Goal: Task Accomplishment & Management: Complete application form

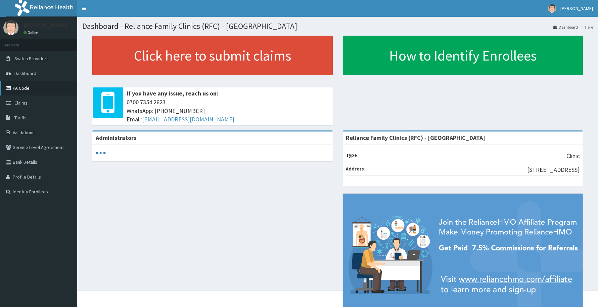
click at [27, 90] on link "PA Code" at bounding box center [38, 88] width 77 height 15
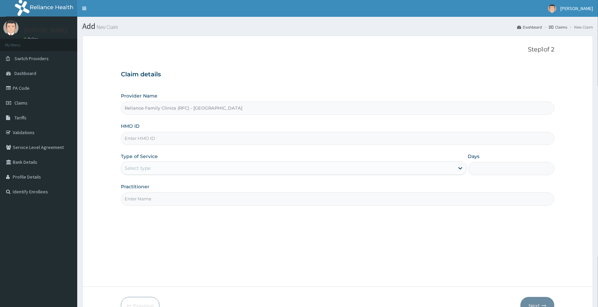
type input "Reliance Family Clinics (RFC) - [GEOGRAPHIC_DATA]"
click at [127, 138] on input "HMO ID" at bounding box center [338, 138] width 434 height 13
paste input "FMI/10097/A"
type input "FMI/10097/A"
click at [148, 166] on div "Select type" at bounding box center [138, 168] width 26 height 7
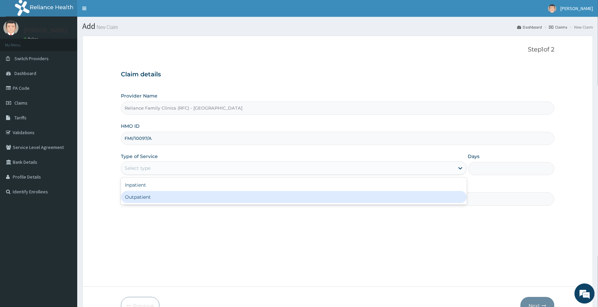
click at [147, 195] on div "Outpatient" at bounding box center [294, 197] width 346 height 12
type input "1"
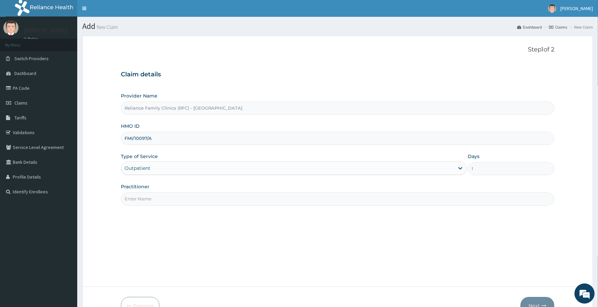
click at [147, 195] on input "Practitioner" at bounding box center [338, 198] width 434 height 13
type input "Dr Aisha Ibrahim"
click at [538, 303] on button "Next" at bounding box center [538, 305] width 34 height 17
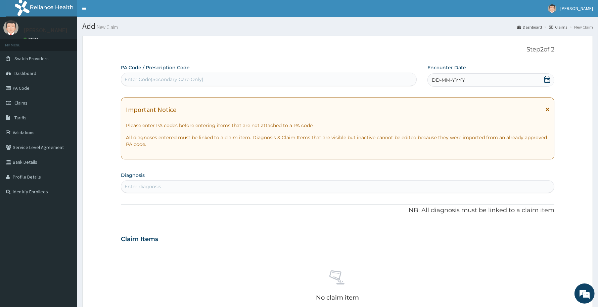
click at [130, 79] on div "Enter Code(Secondary Care Only)" at bounding box center [164, 79] width 79 height 7
paste input "PA/39AD52"
type input "PA/39AD52"
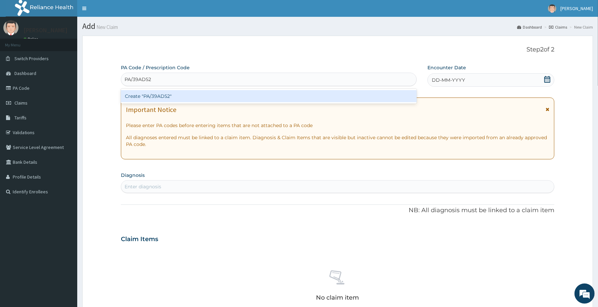
click at [136, 96] on div "Create "PA/39AD52"" at bounding box center [269, 96] width 296 height 12
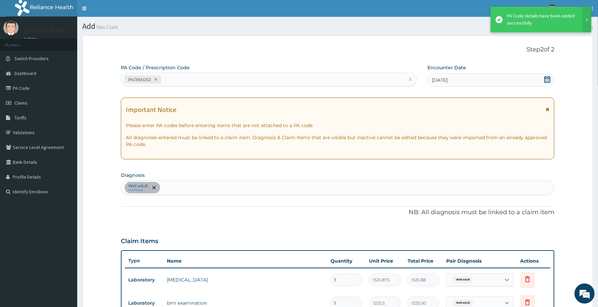
scroll to position [265, 0]
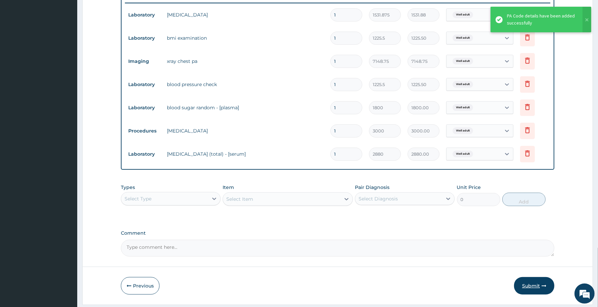
click at [531, 285] on button "Submit" at bounding box center [534, 285] width 40 height 17
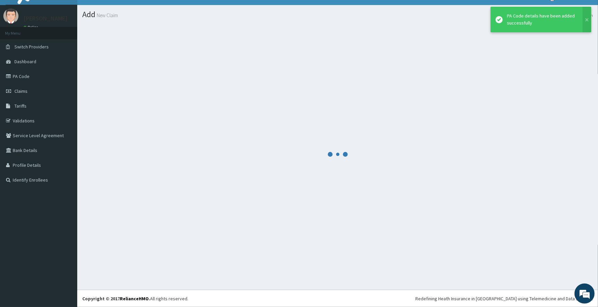
scroll to position [12, 0]
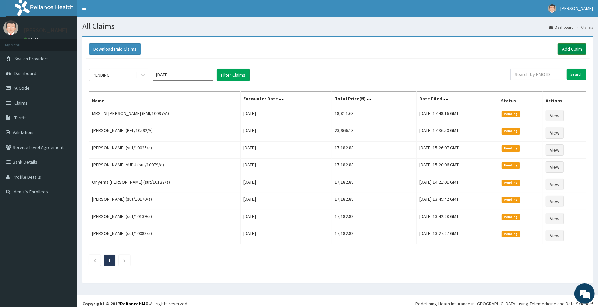
click at [561, 49] on link "Add Claim" at bounding box center [572, 48] width 29 height 11
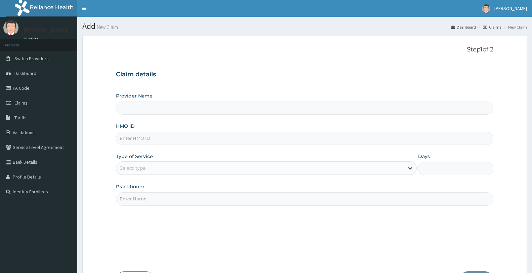
drag, startPoint x: 0, startPoint y: 0, endPoint x: 135, endPoint y: 135, distance: 190.7
click at [122, 137] on input "HMO ID" at bounding box center [304, 138] width 377 height 13
paste input "LSR/10006/A"
type input "LSR/10006/A"
type input "Reliance Family Clinics (RFC) - Abuja"
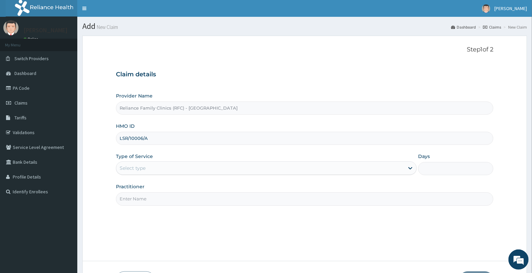
type input "LSR/10006/A"
click at [139, 167] on div "Select type" at bounding box center [133, 168] width 26 height 7
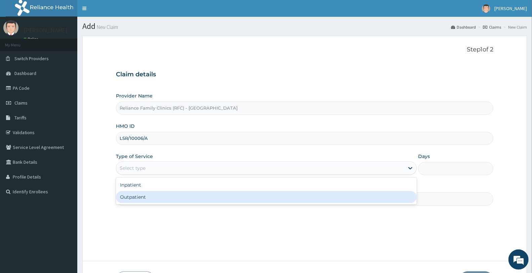
click at [137, 196] on div "Outpatient" at bounding box center [266, 197] width 301 height 12
type input "1"
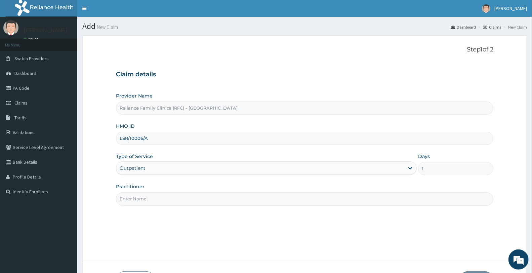
click at [136, 197] on input "Practitioner" at bounding box center [304, 198] width 377 height 13
type input "Dr Aisha Ibrahim"
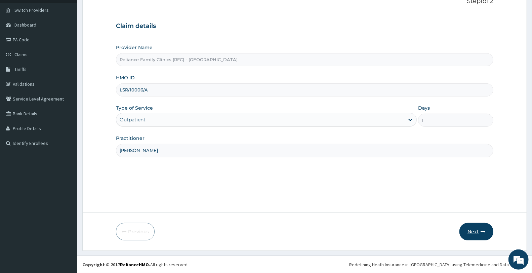
click at [472, 229] on button "Next" at bounding box center [476, 231] width 34 height 17
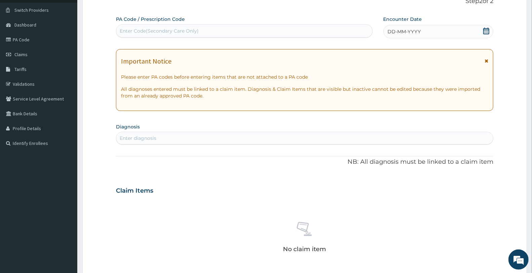
click at [421, 32] on div "DD-MM-YYYY" at bounding box center [438, 31] width 110 height 13
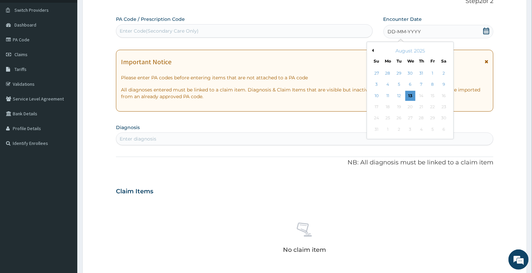
click at [411, 96] on div "13" at bounding box center [410, 96] width 10 height 10
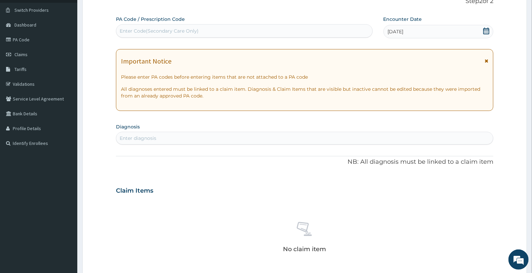
click at [159, 136] on div "Enter diagnosis" at bounding box center [304, 138] width 376 height 11
type input "diabetes"
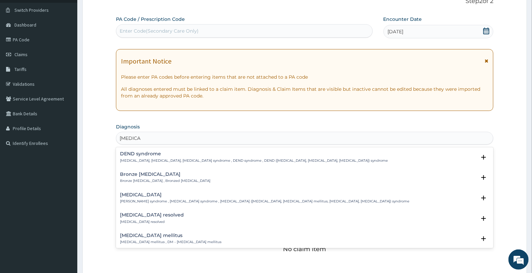
click at [149, 234] on h4 "Diabetes mellitus" at bounding box center [170, 235] width 101 height 5
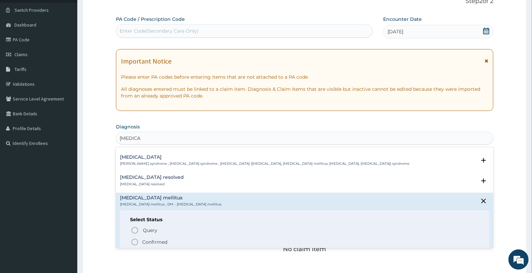
scroll to position [45, 0]
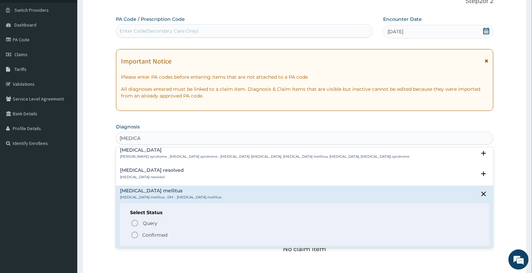
click at [156, 235] on p "Confirmed" at bounding box center [154, 234] width 25 height 7
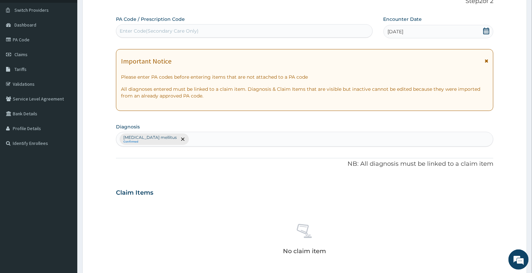
scroll to position [212, 0]
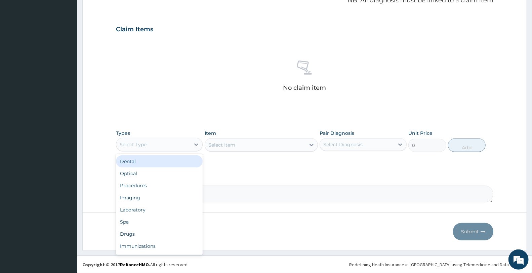
drag, startPoint x: 178, startPoint y: 139, endPoint x: 165, endPoint y: 175, distance: 38.8
click at [177, 140] on div "Select Type" at bounding box center [153, 144] width 74 height 11
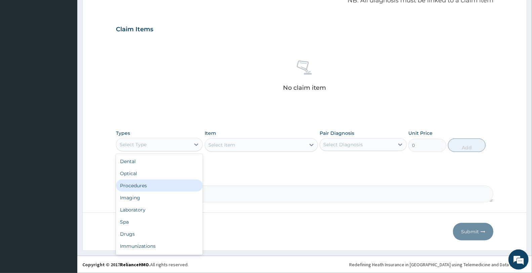
click at [142, 183] on div "Procedures" at bounding box center [159, 185] width 87 height 12
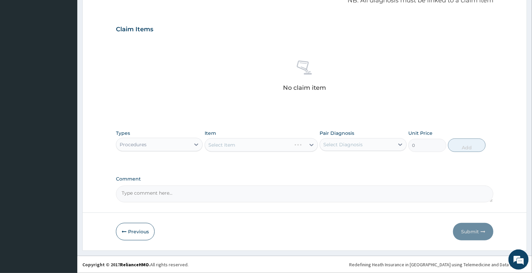
click at [243, 146] on div "Select Item" at bounding box center [261, 144] width 113 height 13
click at [223, 144] on div "Select Item" at bounding box center [221, 144] width 27 height 7
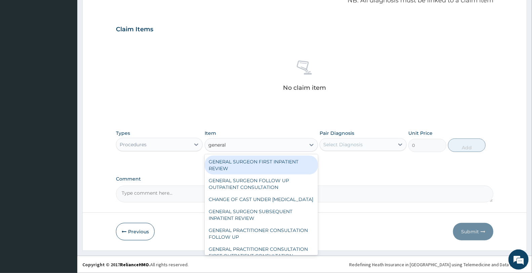
type input "general p"
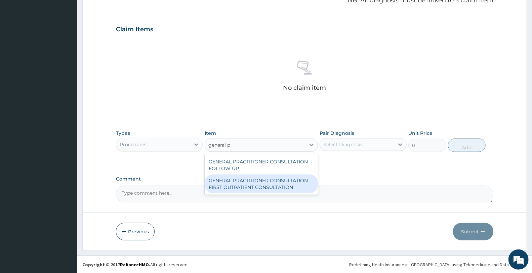
click at [253, 186] on div "GENERAL PRACTITIONER CONSULTATION FIRST OUTPATIENT CONSULTATION" at bounding box center [261, 183] width 113 height 19
type input "3370.125"
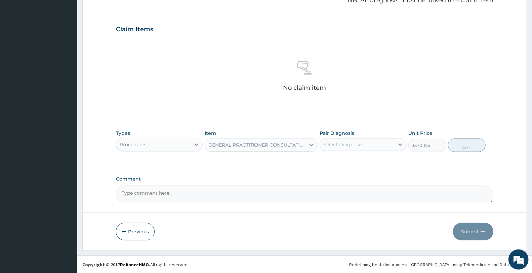
click at [350, 138] on div "Select Diagnosis" at bounding box center [362, 144] width 87 height 13
click at [347, 161] on label "Diabetes mellitus" at bounding box center [361, 161] width 62 height 7
checkbox input "true"
click at [461, 146] on button "Add" at bounding box center [467, 144] width 38 height 13
type input "0"
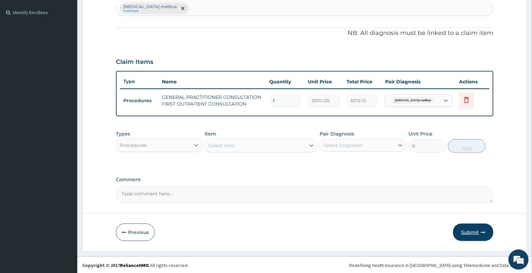
click at [472, 233] on button "Submit" at bounding box center [473, 231] width 40 height 17
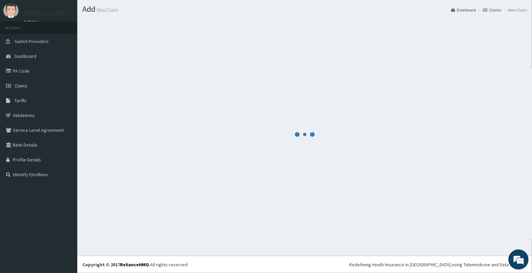
scroll to position [17, 0]
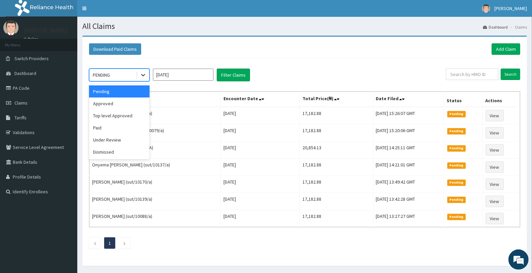
click at [144, 73] on icon at bounding box center [143, 75] width 7 height 7
click at [111, 101] on div "Approved" at bounding box center [119, 103] width 60 height 12
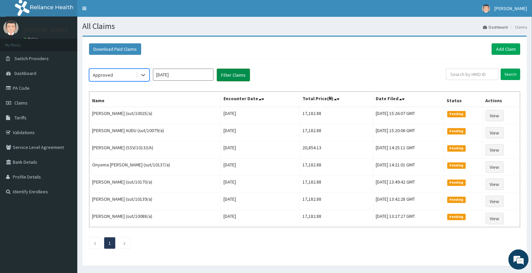
click at [233, 74] on button "Filter Claims" at bounding box center [233, 75] width 33 height 13
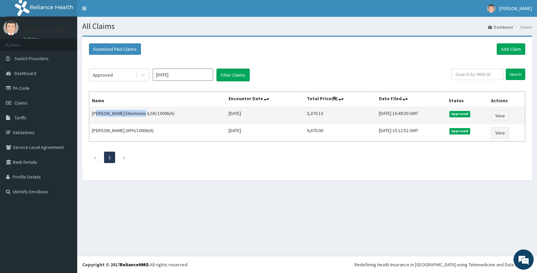
drag, startPoint x: 93, startPoint y: 113, endPoint x: 138, endPoint y: 109, distance: 45.2
click at [138, 109] on td "Tope Crystal Ehinmowo (LSR/10006/A)" at bounding box center [157, 115] width 137 height 17
drag, startPoint x: 92, startPoint y: 112, endPoint x: 139, endPoint y: 113, distance: 46.4
click at [139, 113] on td "Tope Crystal Ehinmowo (LSR/10006/A)" at bounding box center [157, 115] width 137 height 17
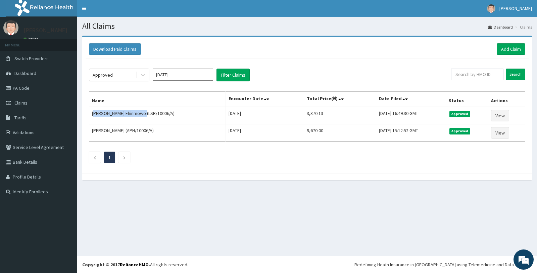
copy td "Tope Crystal Ehinmowo"
click at [511, 46] on link "Add Claim" at bounding box center [511, 48] width 29 height 11
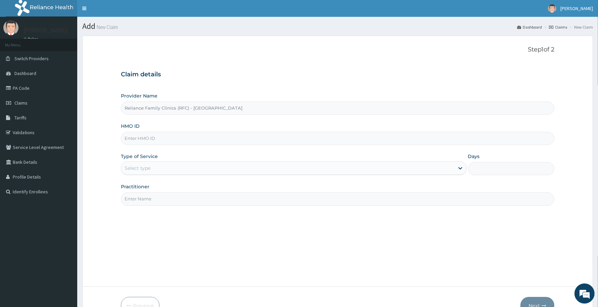
click at [127, 139] on input "HMO ID" at bounding box center [338, 138] width 434 height 13
paste input "FMI/10101/B"
type input "FMI/10101/B"
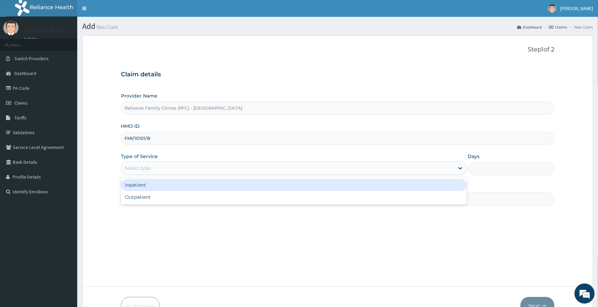
click at [143, 170] on div "Select type" at bounding box center [138, 168] width 26 height 7
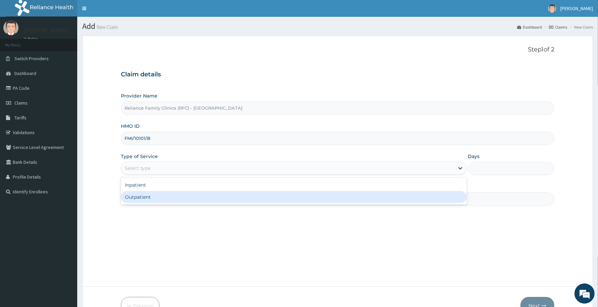
click at [138, 195] on div "Outpatient" at bounding box center [294, 197] width 346 height 12
type input "1"
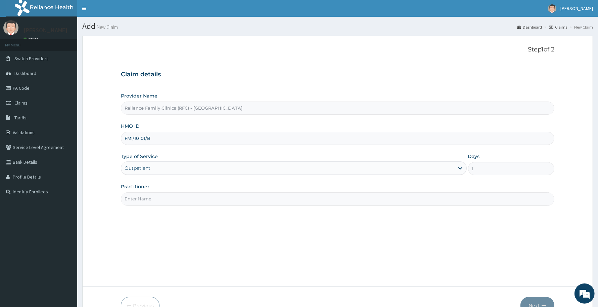
drag, startPoint x: 140, startPoint y: 197, endPoint x: 154, endPoint y: 192, distance: 14.6
click at [140, 197] on input "Practitioner" at bounding box center [338, 198] width 434 height 13
type input "Dr Aisha Ibrahim"
click at [534, 296] on form "Step 1 of 2 Claim details Provider Name Reliance Family Clinics (RFC) - Abuja H…" at bounding box center [337, 180] width 511 height 289
click at [533, 302] on button "Next" at bounding box center [538, 305] width 34 height 17
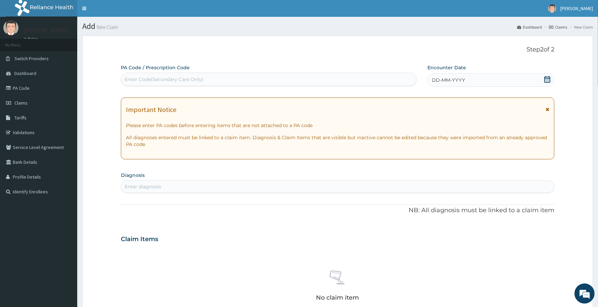
click at [139, 78] on div "Enter Code(Secondary Care Only)" at bounding box center [164, 79] width 79 height 7
paste input "PA/E30A85"
type input "PA/E30A85"
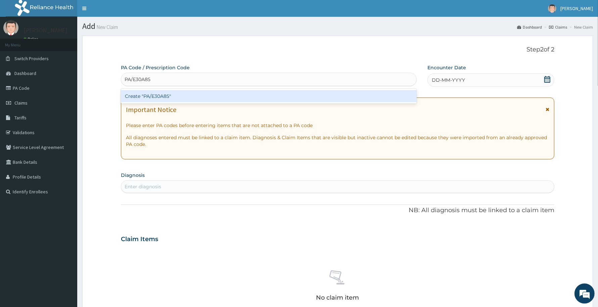
click at [140, 99] on div "Create "PA/E30A85"" at bounding box center [269, 96] width 296 height 12
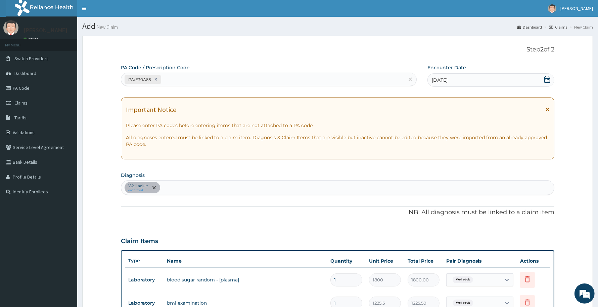
scroll to position [265, 0]
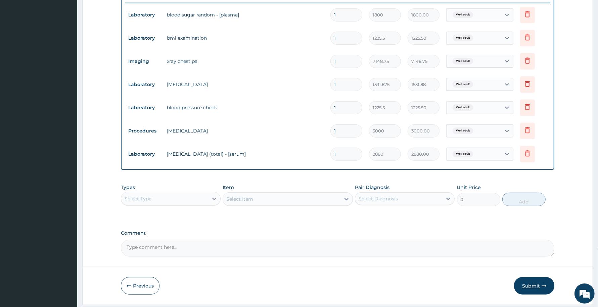
click at [531, 284] on button "Submit" at bounding box center [534, 285] width 40 height 17
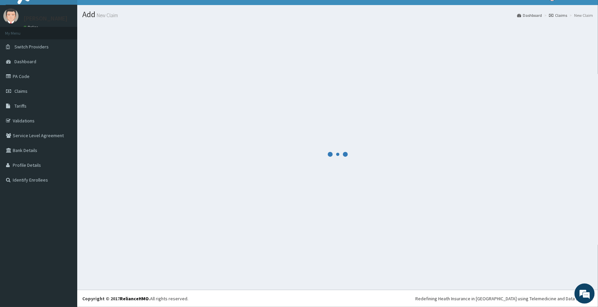
scroll to position [12, 0]
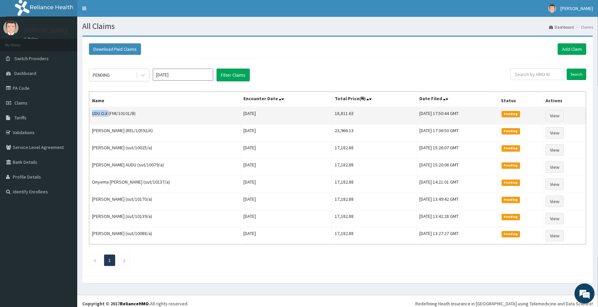
drag, startPoint x: 91, startPoint y: 115, endPoint x: 109, endPoint y: 112, distance: 19.0
click at [109, 112] on td "UDU OJI (FMI/10101/B)" at bounding box center [164, 115] width 151 height 17
copy td "UDU OJI"
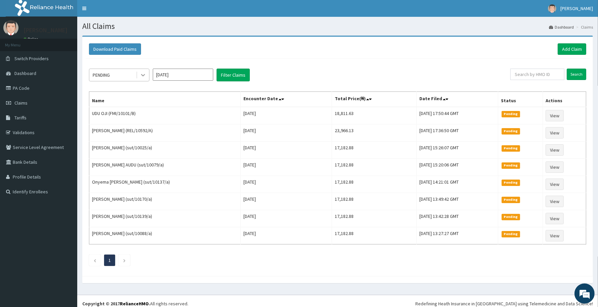
click at [141, 72] on icon at bounding box center [143, 75] width 7 height 7
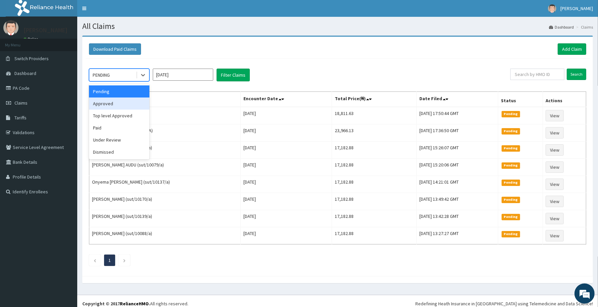
click at [109, 102] on div "Approved" at bounding box center [119, 103] width 60 height 12
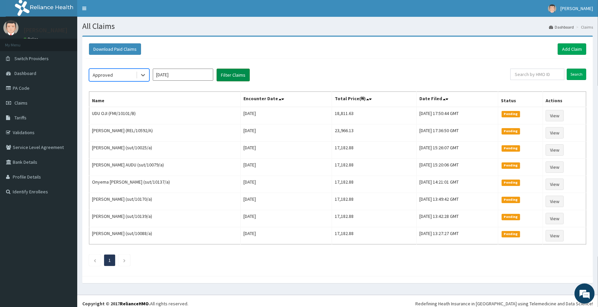
click at [239, 75] on button "Filter Claims" at bounding box center [233, 75] width 33 height 13
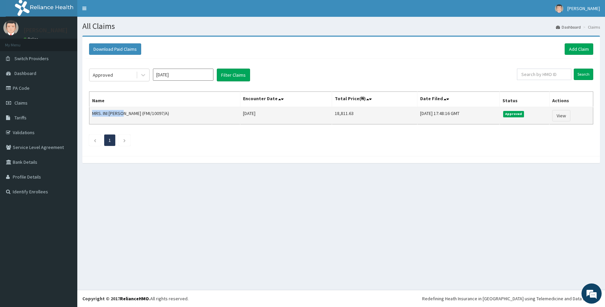
drag, startPoint x: 91, startPoint y: 115, endPoint x: 124, endPoint y: 113, distance: 32.6
click at [124, 113] on td "MRS. INI [PERSON_NAME] (FMI/10097/A)" at bounding box center [164, 115] width 151 height 17
copy td "MRS. INI [PERSON_NAME]"
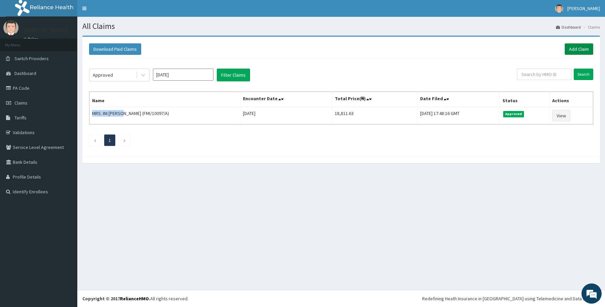
click at [584, 47] on link "Add Claim" at bounding box center [578, 48] width 29 height 11
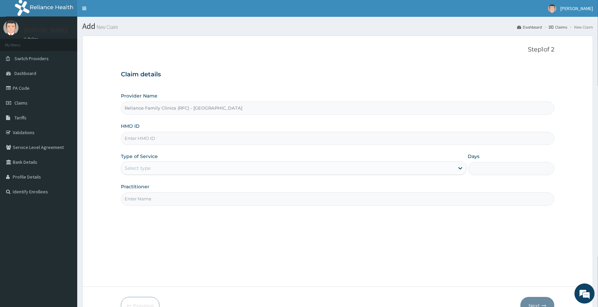
click at [132, 138] on input "HMO ID" at bounding box center [338, 138] width 434 height 13
paste input "RET/32862/A"
type input "RET/32862/A"
click at [151, 170] on div "Select type" at bounding box center [287, 168] width 333 height 11
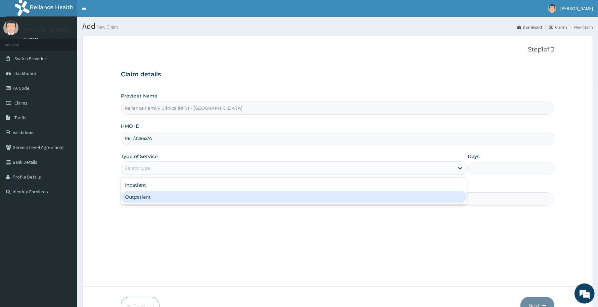
click at [138, 197] on div "Outpatient" at bounding box center [294, 197] width 346 height 12
type input "1"
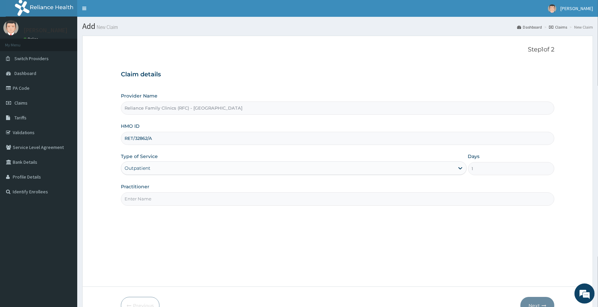
click at [141, 197] on input "Practitioner" at bounding box center [338, 198] width 434 height 13
type input "Dr Aisha Ibrahim"
click at [539, 301] on button "Next" at bounding box center [538, 305] width 34 height 17
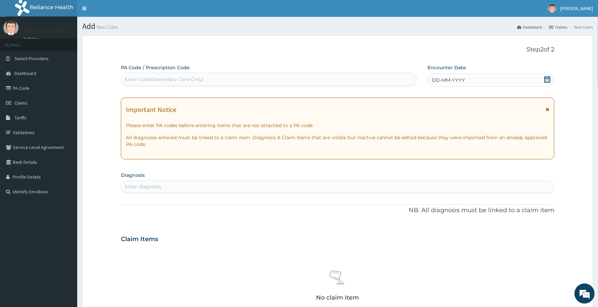
click at [488, 80] on div "DD-MM-YYYY" at bounding box center [491, 79] width 127 height 13
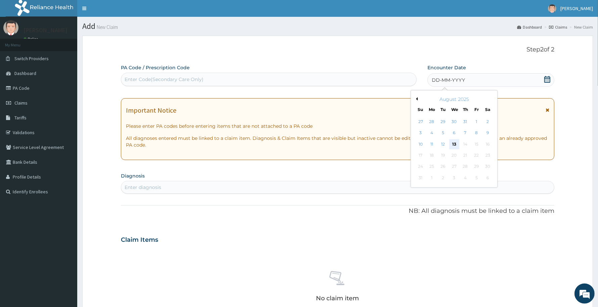
click at [453, 146] on div "13" at bounding box center [454, 144] width 10 height 10
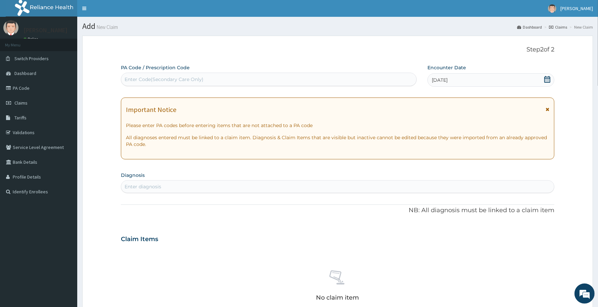
click at [141, 185] on div "Enter diagnosis" at bounding box center [143, 186] width 37 height 7
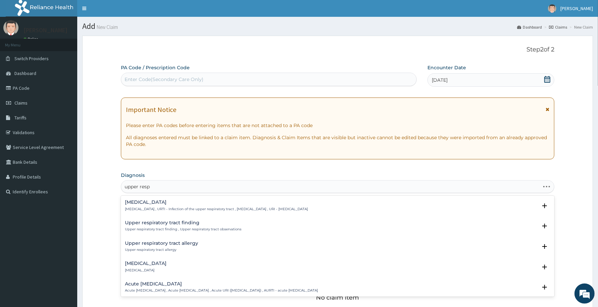
type input "upper respi"
click at [153, 207] on p "Upper respiratory infection , URTI - Infection of the upper respiratory tract ,…" at bounding box center [216, 209] width 183 height 5
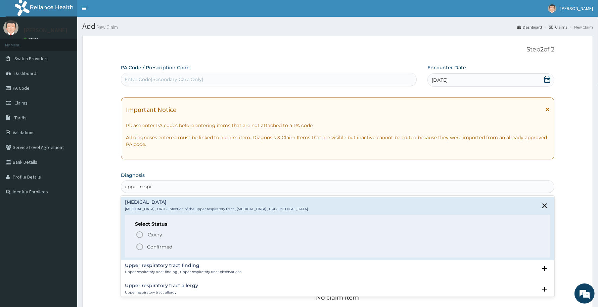
click at [156, 247] on p "Confirmed" at bounding box center [159, 246] width 25 height 7
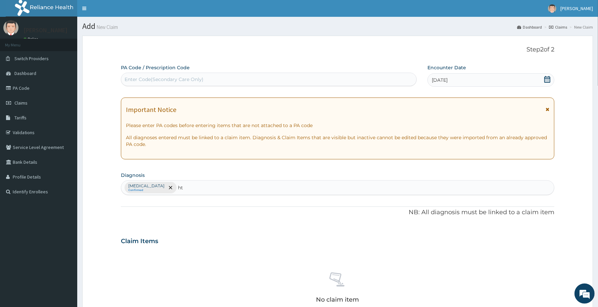
type input "htn"
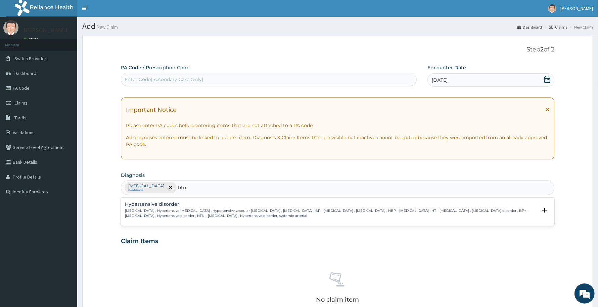
click at [172, 210] on p "High blood pressure , Hypertensive vascular disease , Hypertensive vascular deg…" at bounding box center [331, 213] width 412 height 10
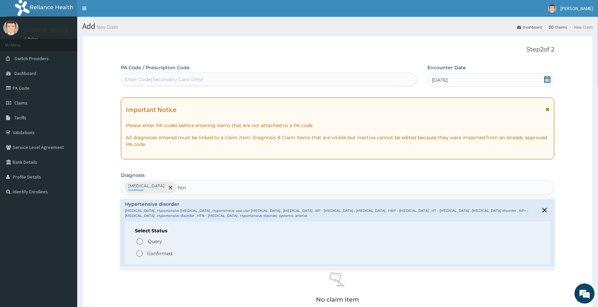
drag, startPoint x: 163, startPoint y: 251, endPoint x: 167, endPoint y: 254, distance: 5.5
click at [162, 251] on p "Confirmed" at bounding box center [159, 253] width 25 height 7
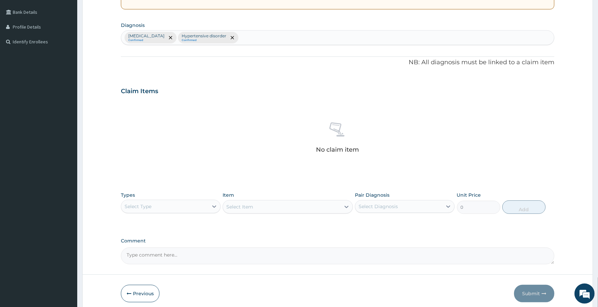
scroll to position [178, 0]
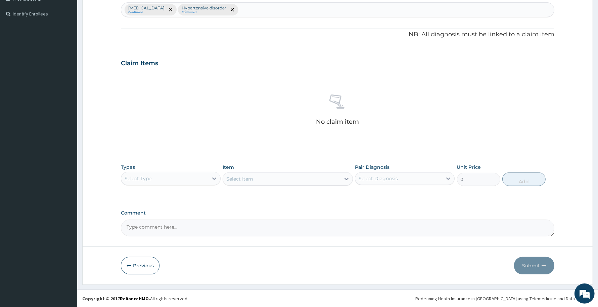
click at [191, 181] on div "Select Type" at bounding box center [164, 178] width 87 height 11
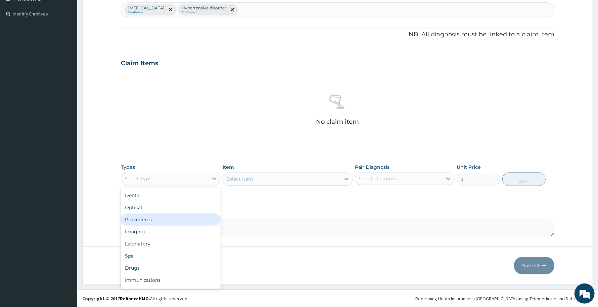
click at [143, 218] on div "Procedures" at bounding box center [171, 219] width 100 height 12
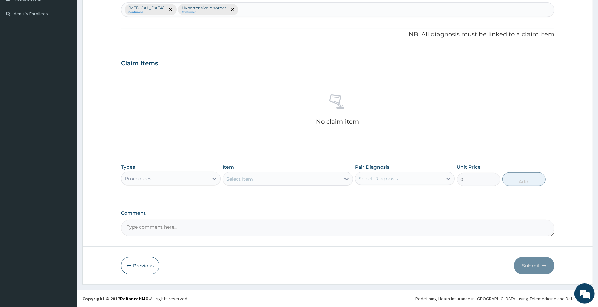
click at [251, 184] on div "Select Item" at bounding box center [288, 178] width 130 height 13
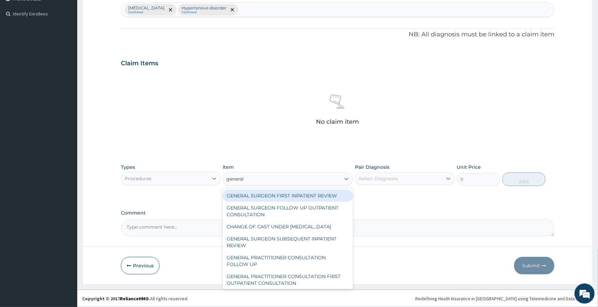
type input "general p"
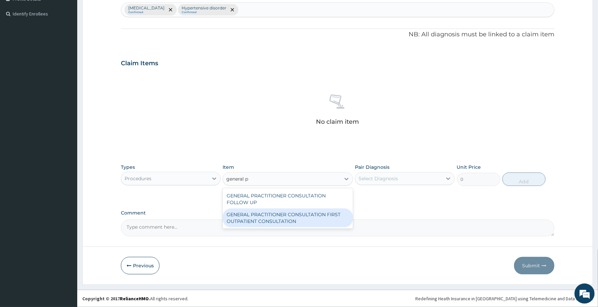
drag, startPoint x: 301, startPoint y: 219, endPoint x: 297, endPoint y: 214, distance: 5.5
click at [300, 218] on div "GENERAL PRACTITIONER CONSULTATION FIRST OUTPATIENT CONSULTATION" at bounding box center [288, 217] width 130 height 19
type input "3370.125"
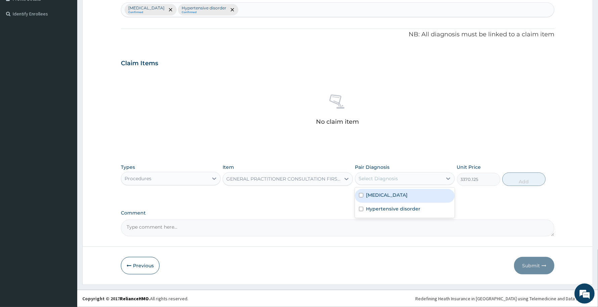
drag, startPoint x: 412, startPoint y: 175, endPoint x: 412, endPoint y: 180, distance: 4.4
click at [412, 176] on div "Select Diagnosis" at bounding box center [398, 178] width 87 height 11
drag, startPoint x: 396, startPoint y: 196, endPoint x: 392, endPoint y: 206, distance: 10.8
click at [396, 197] on label "Upper respiratory infection" at bounding box center [387, 194] width 42 height 7
checkbox input "true"
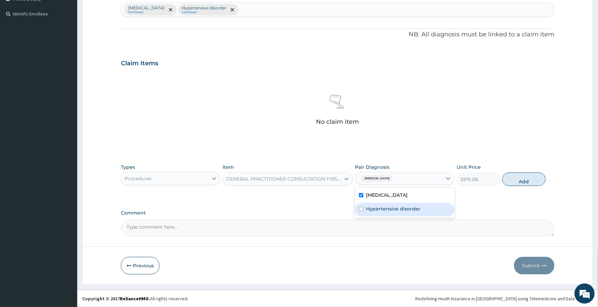
click at [390, 207] on label "Hypertensive disorder" at bounding box center [393, 208] width 54 height 7
checkbox input "true"
click at [527, 177] on button "Add" at bounding box center [523, 178] width 43 height 13
type input "0"
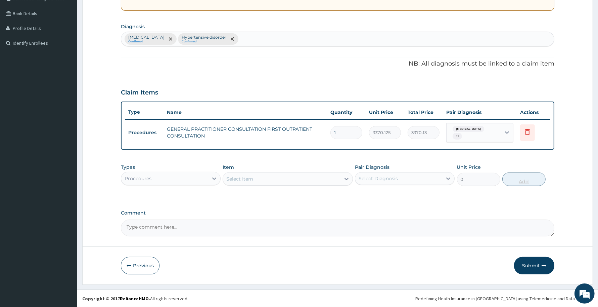
scroll to position [148, 0]
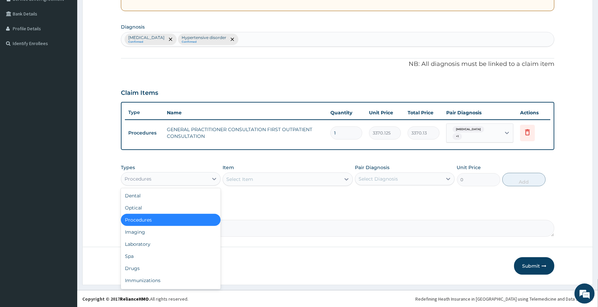
click at [196, 177] on div "Procedures" at bounding box center [164, 178] width 87 height 11
click at [151, 243] on div "Laboratory" at bounding box center [171, 244] width 100 height 12
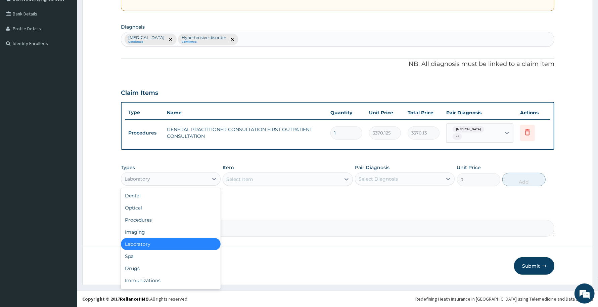
click at [195, 180] on div "Laboratory" at bounding box center [164, 178] width 87 height 11
click at [138, 267] on div "Drugs" at bounding box center [171, 268] width 100 height 12
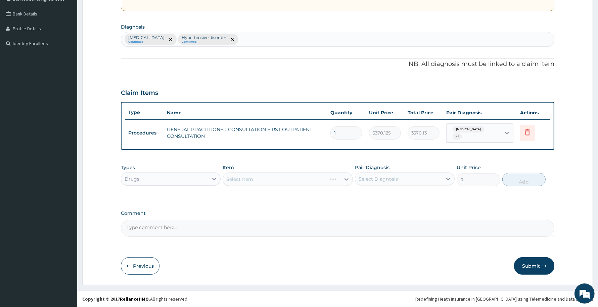
click at [146, 229] on textarea "Comment" at bounding box center [338, 228] width 434 height 17
paste textarea "IV Aminophylline 405mg in 200mls of n/s."
paste textarea "Tabs Zithromax 250mg bd x 3days."
type textarea "IV Aminophylline 405mg in 200mls of n/s. Tabs Zithromax 250mg bd x 3days."
click at [251, 177] on div "Select Item" at bounding box center [239, 179] width 27 height 7
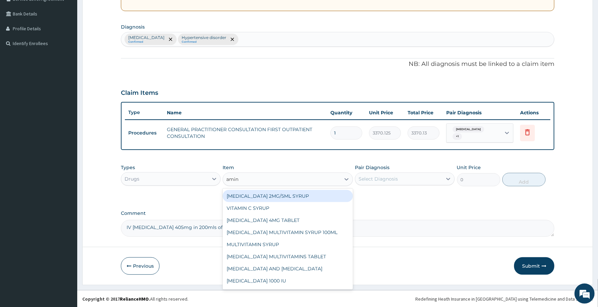
type input "amino"
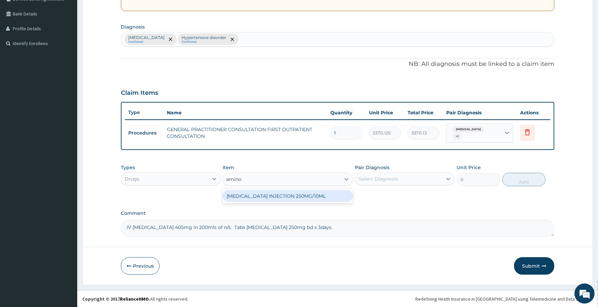
click at [264, 198] on div "AMINOPHYLLINE INJECTION 250MG/10ML" at bounding box center [288, 196] width 130 height 12
type input "162"
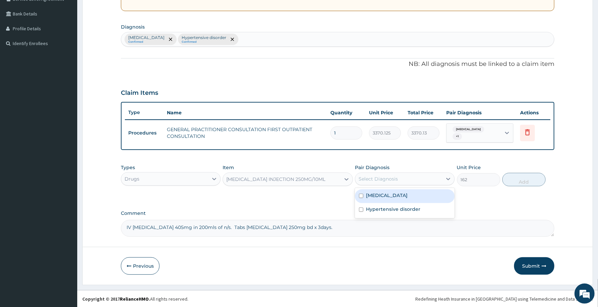
click at [407, 182] on div "Select Diagnosis" at bounding box center [398, 178] width 87 height 11
click at [390, 197] on label "Upper respiratory infection" at bounding box center [387, 195] width 42 height 7
checkbox input "true"
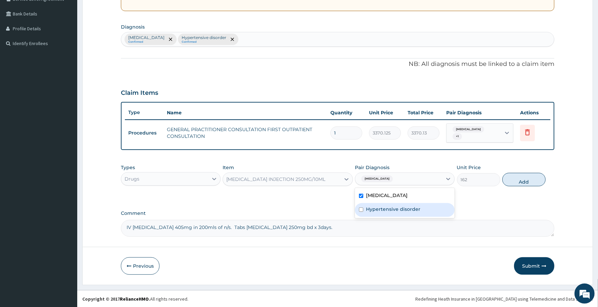
click at [383, 207] on label "Hypertensive disorder" at bounding box center [393, 209] width 54 height 7
checkbox input "true"
click at [528, 182] on button "Add" at bounding box center [523, 179] width 43 height 13
type input "0"
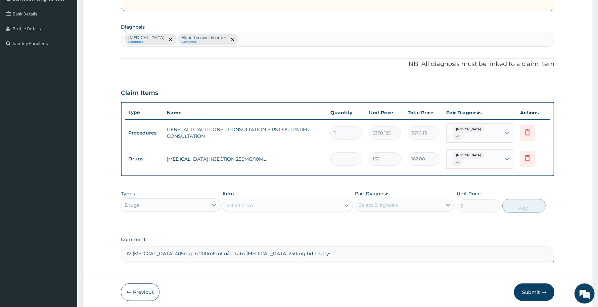
type input "0.00"
type input "2"
type input "324.00"
type input "2"
click at [292, 38] on div "Upper respiratory infection Confirmed Hypertensive disorder Confirmed" at bounding box center [337, 39] width 433 height 14
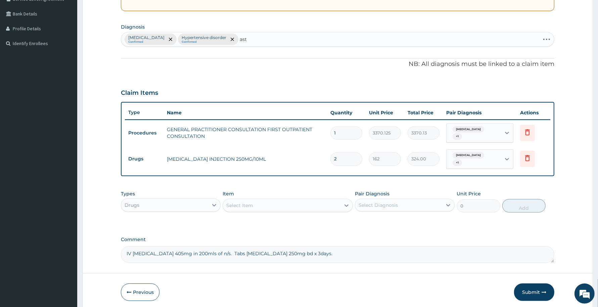
type input "asth"
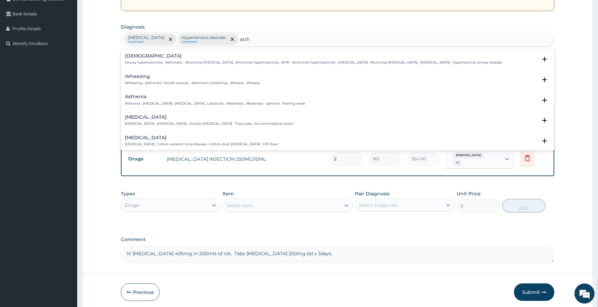
click at [139, 61] on p "Airway hyperreactivity , Asthmatic , Bronchial asthma , Bronchial hyperreactivi…" at bounding box center [313, 62] width 377 height 5
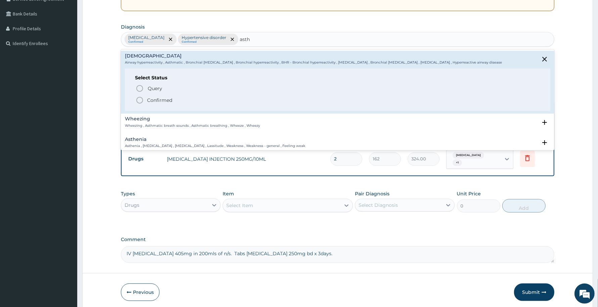
click at [152, 101] on p "Confirmed" at bounding box center [159, 100] width 25 height 7
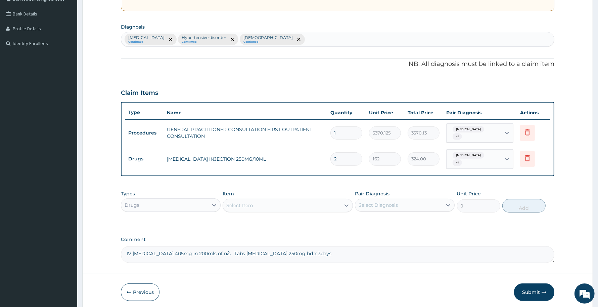
click at [251, 205] on div "Select Item" at bounding box center [239, 205] width 27 height 7
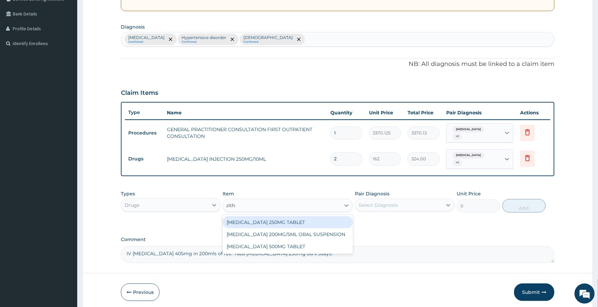
type input "zithr"
click at [294, 221] on div "AZITHROMYCIN 250MG TABLET" at bounding box center [288, 222] width 130 height 12
type input "293.25"
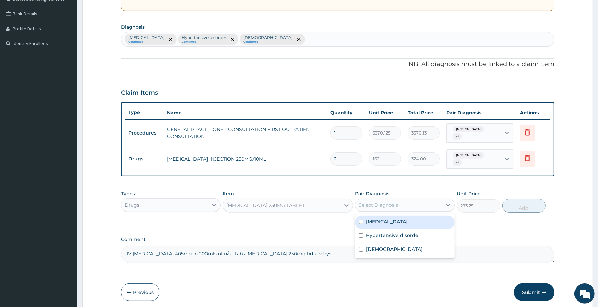
click at [395, 202] on div "Select Diagnosis" at bounding box center [378, 205] width 39 height 7
drag, startPoint x: 385, startPoint y: 222, endPoint x: 384, endPoint y: 231, distance: 9.2
click at [385, 222] on label "Upper respiratory infection" at bounding box center [387, 221] width 42 height 7
checkbox input "true"
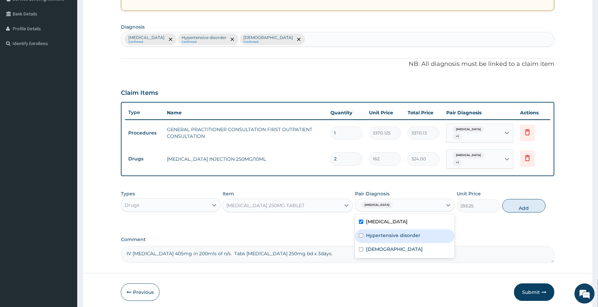
click at [381, 237] on label "Hypertensive disorder" at bounding box center [393, 235] width 54 height 7
checkbox input "true"
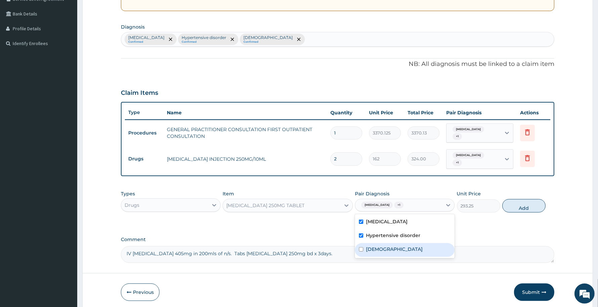
click at [377, 249] on label "Asthma" at bounding box center [394, 249] width 57 height 7
checkbox input "true"
click at [526, 207] on button "Add" at bounding box center [523, 205] width 43 height 13
type input "0"
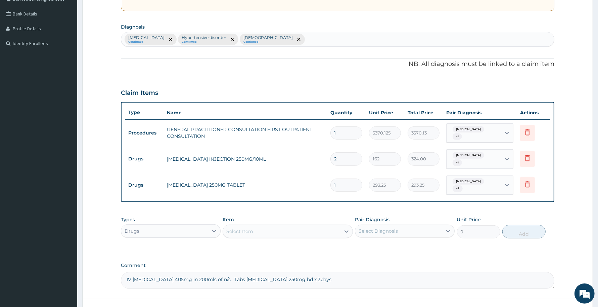
type input "0.00"
type input "6"
type input "1759.50"
type input "6"
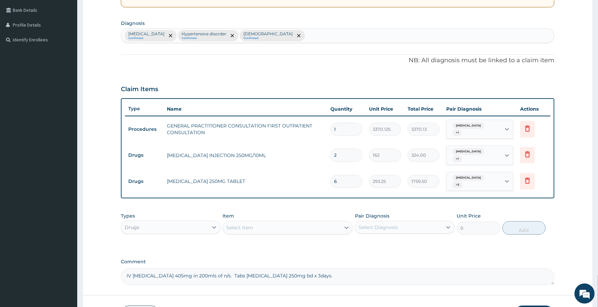
scroll to position [0, 0]
drag, startPoint x: 287, startPoint y: 283, endPoint x: 126, endPoint y: 268, distance: 161.9
click at [126, 268] on textarea "IV Aminophylline 405mg in 200mls of n/s. Tabs Zithromax 250mg bd x 3days." at bounding box center [338, 276] width 434 height 17
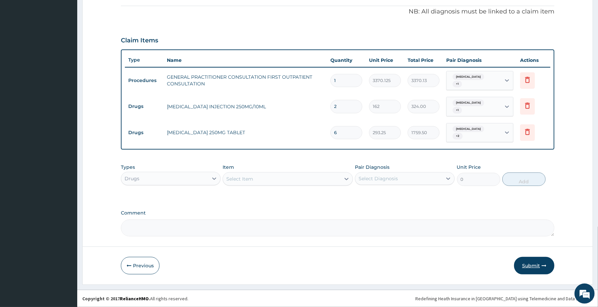
click at [527, 265] on button "Submit" at bounding box center [534, 265] width 40 height 17
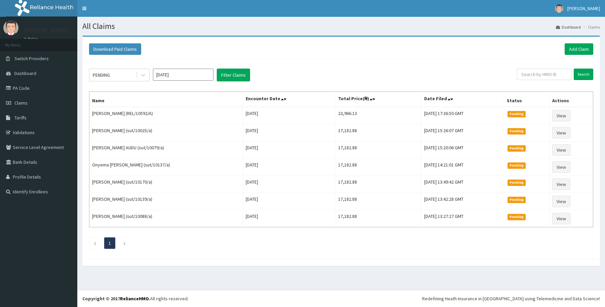
drag, startPoint x: 145, startPoint y: 73, endPoint x: 132, endPoint y: 83, distance: 15.9
click at [143, 75] on icon at bounding box center [143, 75] width 7 height 7
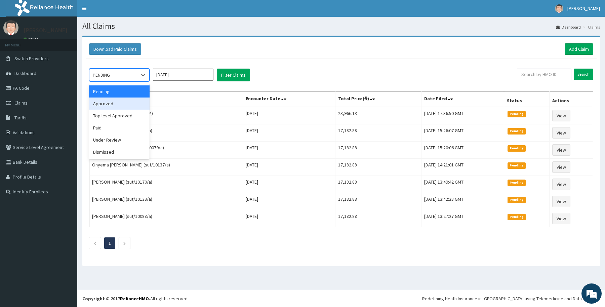
click at [107, 100] on div "Approved" at bounding box center [119, 103] width 60 height 12
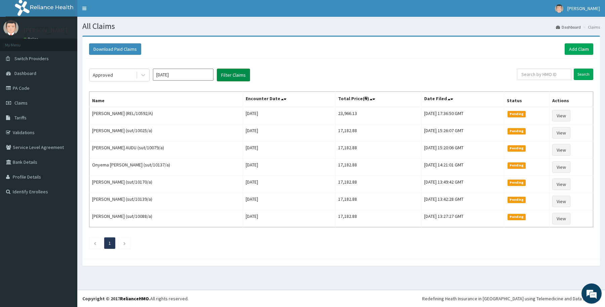
click at [237, 76] on button "Filter Claims" at bounding box center [233, 75] width 33 height 13
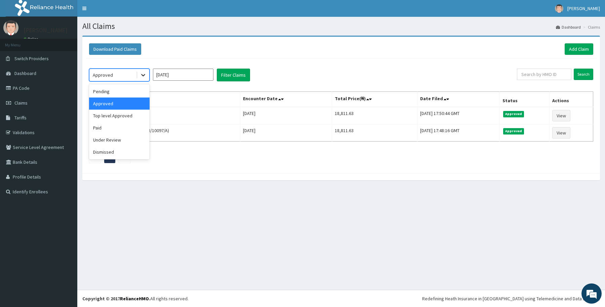
click at [143, 73] on icon at bounding box center [143, 75] width 7 height 7
click at [100, 139] on div "Under Review" at bounding box center [119, 140] width 60 height 12
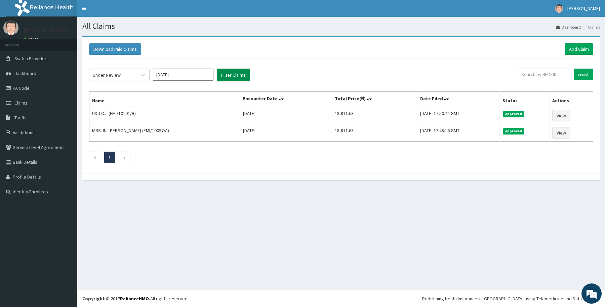
click at [240, 75] on button "Filter Claims" at bounding box center [233, 75] width 33 height 13
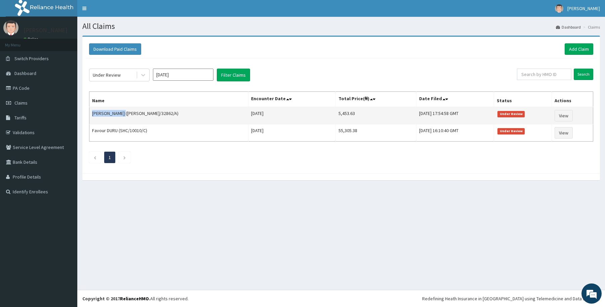
drag, startPoint x: 92, startPoint y: 113, endPoint x: 123, endPoint y: 118, distance: 31.4
click at [123, 118] on td "[PERSON_NAME] ([PERSON_NAME]/32862/A)" at bounding box center [168, 115] width 159 height 17
copy td "[PERSON_NAME]"
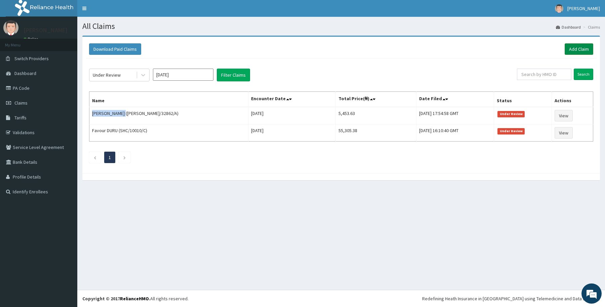
click at [575, 47] on link "Add Claim" at bounding box center [578, 48] width 29 height 11
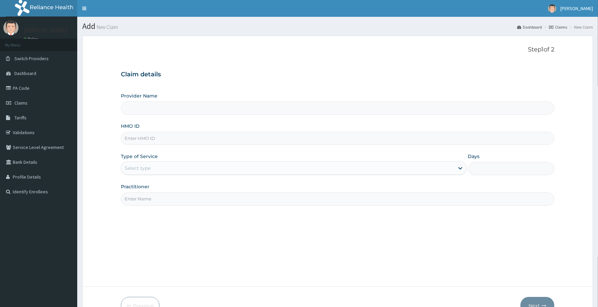
drag, startPoint x: 0, startPoint y: 0, endPoint x: 125, endPoint y: 137, distance: 185.4
click at [125, 138] on input "HMO ID" at bounding box center [338, 138] width 434 height 13
paste input "LAY/10014/A"
type input "LAY/10014/A"
type input "Reliance Family Clinics (RFC) - Abuja"
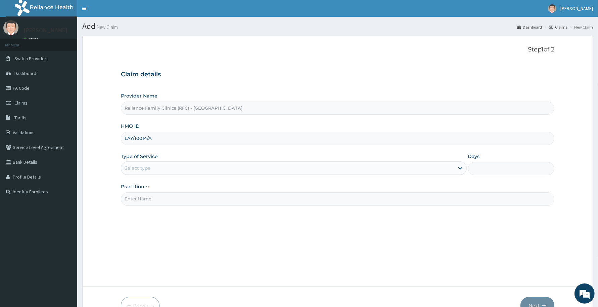
type input "LAY/10014/A"
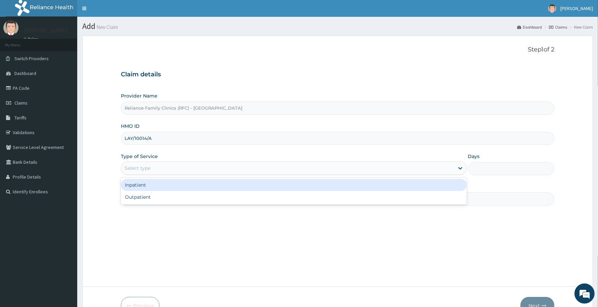
click at [158, 169] on div "Select type" at bounding box center [287, 168] width 333 height 11
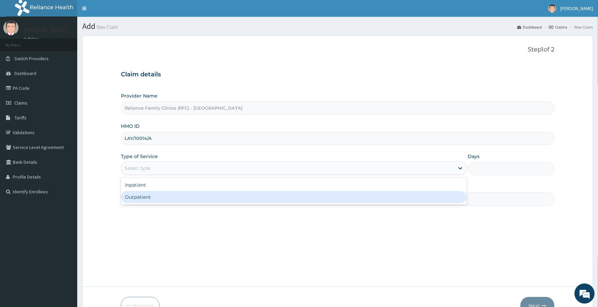
click at [148, 196] on div "Outpatient" at bounding box center [294, 197] width 346 height 12
type input "1"
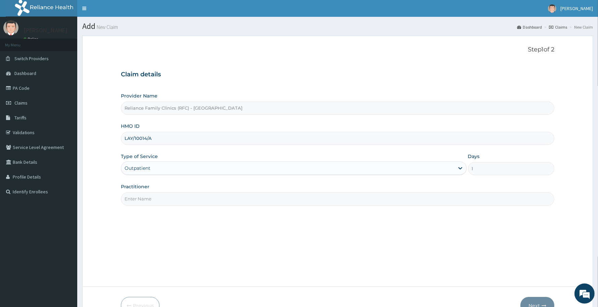
click at [148, 196] on input "Practitioner" at bounding box center [338, 198] width 434 height 13
type input "Dr Aisha Ibrahim"
click at [532, 300] on button "Next" at bounding box center [538, 305] width 34 height 17
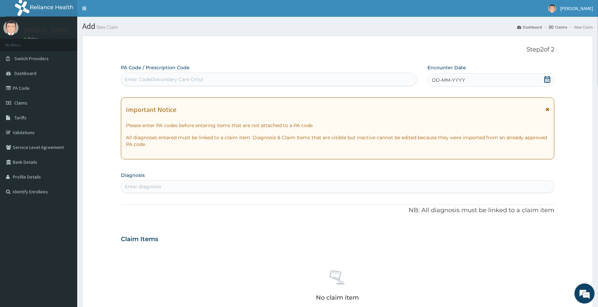
click at [172, 76] on div "Enter Code(Secondary Care Only)" at bounding box center [268, 79] width 295 height 11
paste input "PA/8787D0"
type input "PA/8787D0"
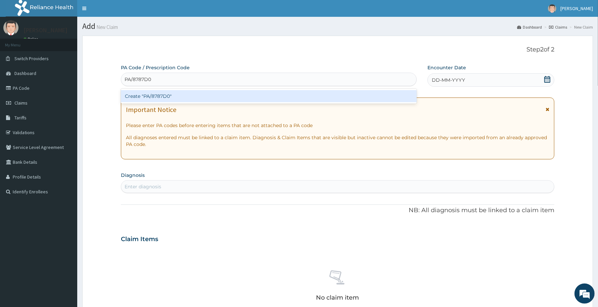
click at [155, 96] on div "Create "PA/8787D0"" at bounding box center [269, 96] width 296 height 12
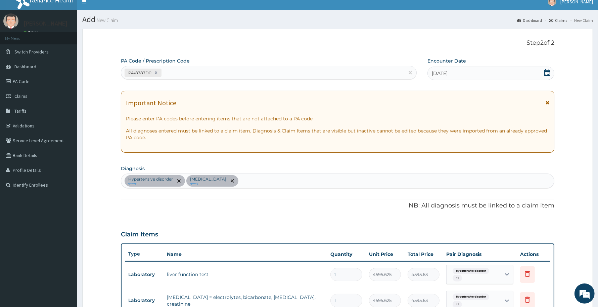
scroll to position [175, 0]
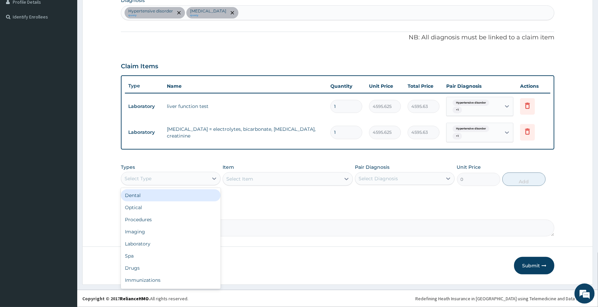
click at [195, 172] on div "Select Type" at bounding box center [171, 178] width 100 height 13
click at [140, 220] on div "Procedures" at bounding box center [171, 219] width 100 height 12
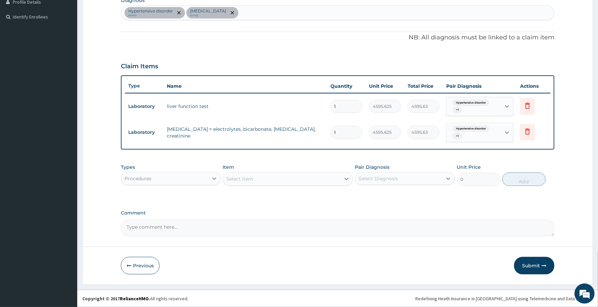
click at [271, 182] on div "Select Item" at bounding box center [281, 178] width 117 height 11
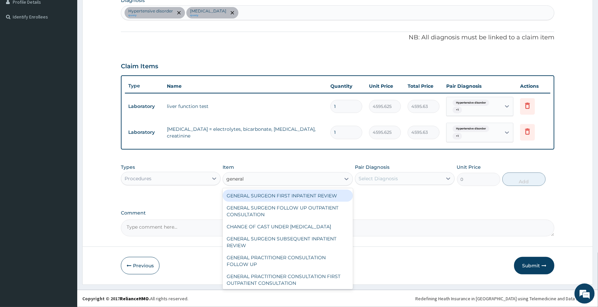
type input "general p"
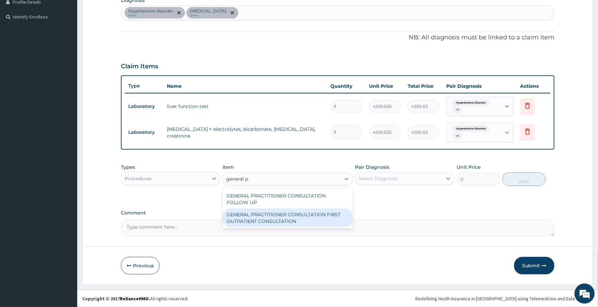
click at [282, 217] on div "GENERAL PRACTITIONER CONSULTATION FIRST OUTPATIENT CONSULTATION" at bounding box center [288, 217] width 130 height 19
type input "3370.125"
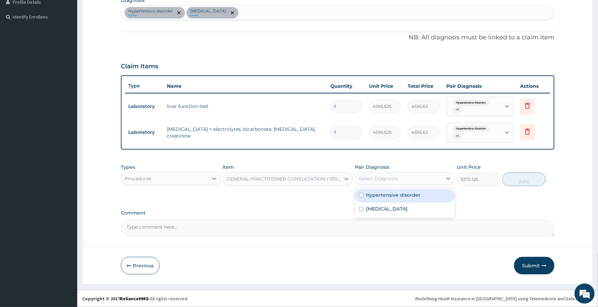
click at [385, 180] on div "Select Diagnosis" at bounding box center [378, 178] width 39 height 7
click at [380, 196] on label "Hypertensive disorder" at bounding box center [393, 194] width 54 height 7
checkbox input "true"
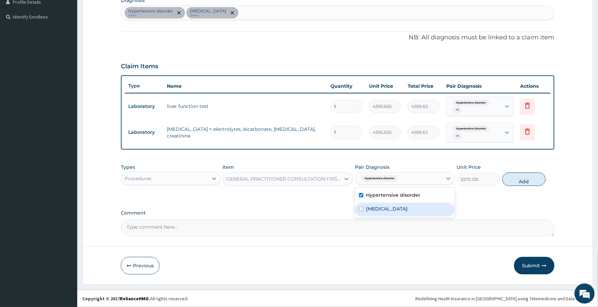
click at [374, 206] on label "Hyperlipidemia" at bounding box center [387, 208] width 42 height 7
checkbox input "true"
click at [519, 181] on button "Add" at bounding box center [523, 178] width 43 height 13
type input "0"
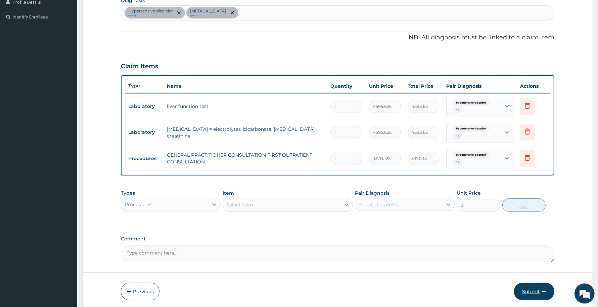
click at [531, 289] on button "Submit" at bounding box center [534, 290] width 40 height 17
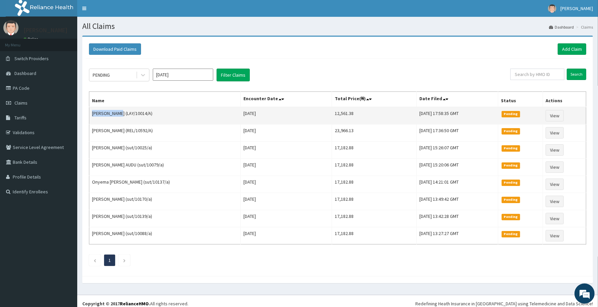
drag, startPoint x: 90, startPoint y: 114, endPoint x: 121, endPoint y: 113, distance: 30.9
click at [121, 113] on td "[PERSON_NAME] (LAY/10014/A)" at bounding box center [164, 115] width 151 height 17
copy td "[PERSON_NAME]"
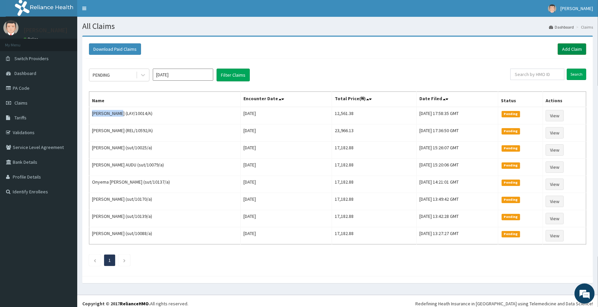
click at [565, 47] on link "Add Claim" at bounding box center [572, 48] width 29 height 11
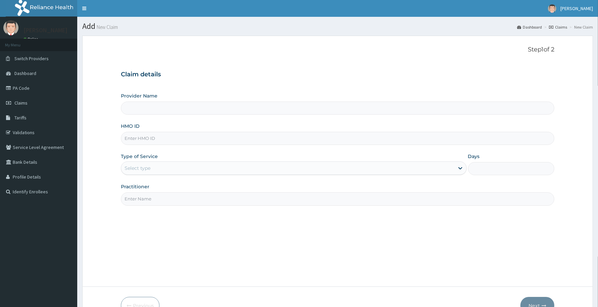
click at [132, 135] on input "HMO ID" at bounding box center [338, 138] width 434 height 13
paste input "PPL/10055/A"
type input "PPL/10055/A"
click at [136, 169] on div "Select type" at bounding box center [138, 168] width 26 height 7
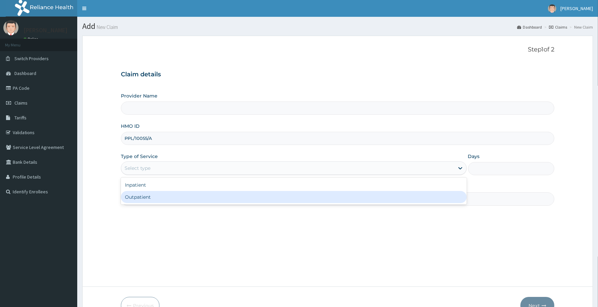
click at [140, 194] on div "Outpatient" at bounding box center [294, 197] width 346 height 12
type input "1"
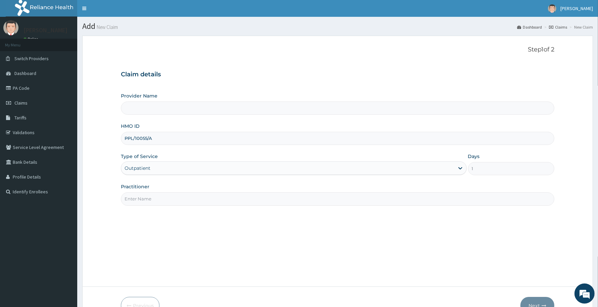
click at [142, 199] on input "Practitioner" at bounding box center [338, 198] width 434 height 13
type input "Reliance Family Clinics (RFC) - [GEOGRAPHIC_DATA]"
type input "[PERSON_NAME]"
click at [534, 301] on button "Next" at bounding box center [538, 305] width 34 height 17
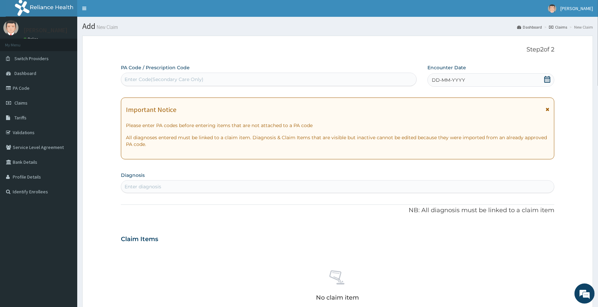
click at [476, 79] on div "DD-MM-YYYY" at bounding box center [491, 79] width 127 height 13
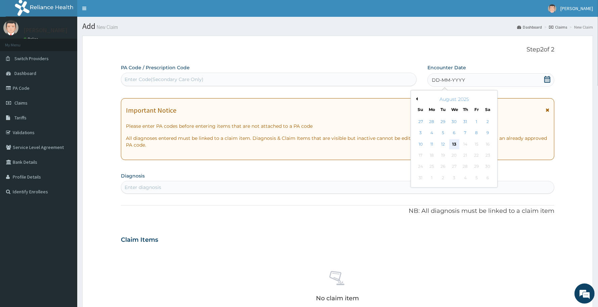
click at [456, 142] on div "13" at bounding box center [454, 144] width 10 height 10
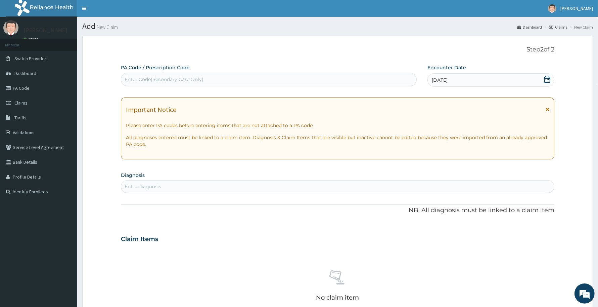
click at [186, 181] on div "Enter diagnosis" at bounding box center [337, 186] width 433 height 11
type input "nasal congestio"
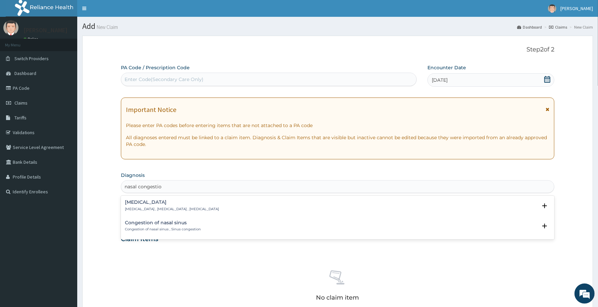
click at [140, 203] on h4 "Nasal congestion" at bounding box center [172, 202] width 94 height 5
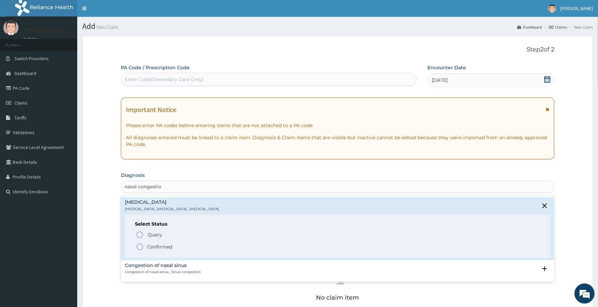
click at [159, 246] on p "Confirmed" at bounding box center [159, 246] width 25 height 7
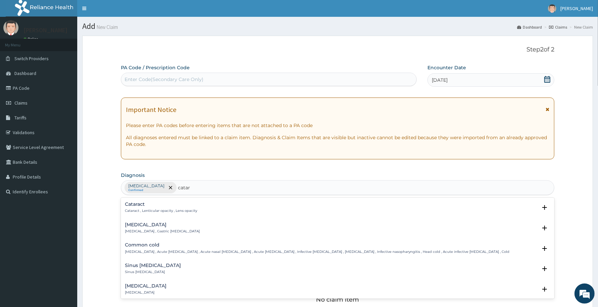
type input "catarr"
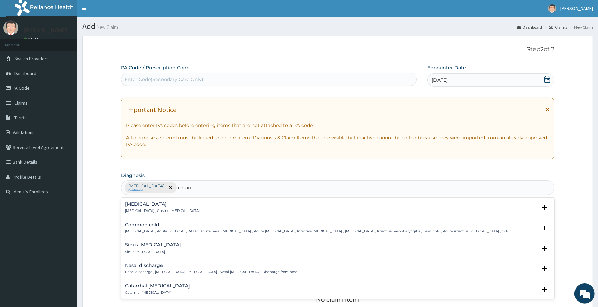
click at [144, 245] on h4 "Sinus catarrh" at bounding box center [153, 244] width 56 height 5
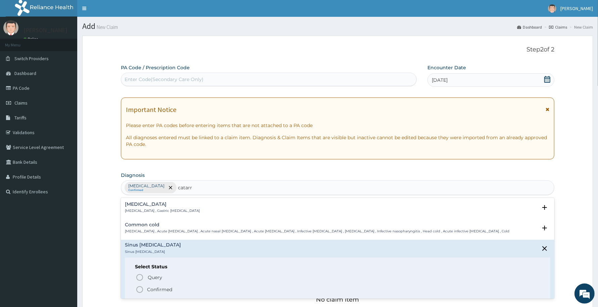
click at [146, 227] on div "Common cold Common cold , Acute coryza , Acute nasal catarrh , Acute rhinitis ,…" at bounding box center [317, 228] width 385 height 12
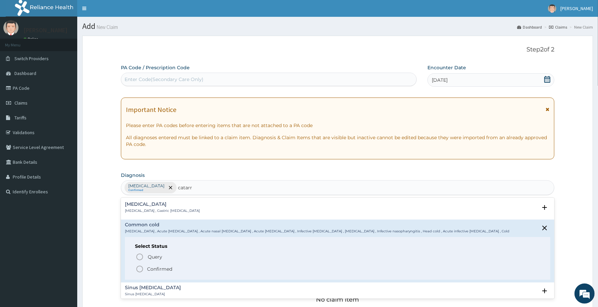
click at [151, 269] on p "Confirmed" at bounding box center [159, 268] width 25 height 7
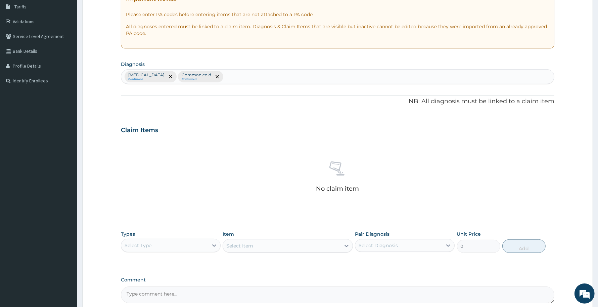
scroll to position [178, 0]
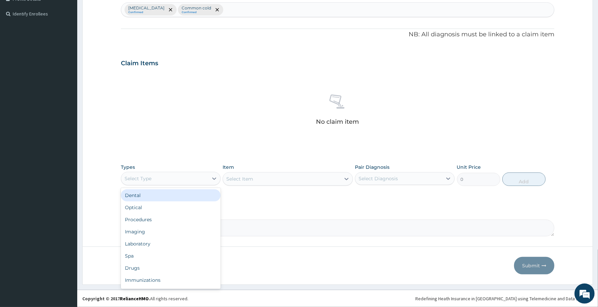
click at [204, 175] on div "Select Type" at bounding box center [164, 178] width 87 height 11
click at [152, 217] on div "Procedures" at bounding box center [171, 219] width 100 height 12
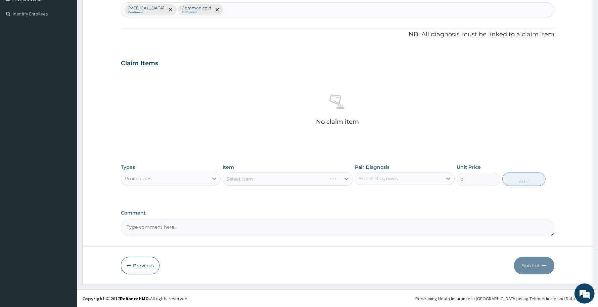
click at [264, 174] on div "Select Item" at bounding box center [288, 178] width 130 height 13
click at [260, 177] on div "Select Item" at bounding box center [281, 178] width 117 height 11
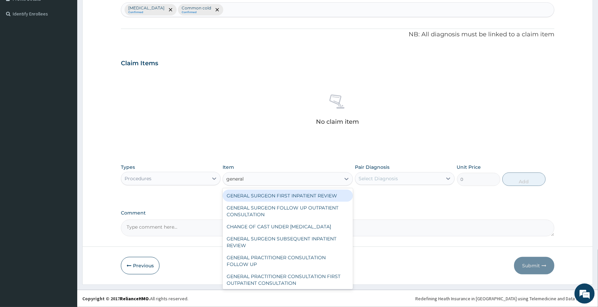
type input "general p"
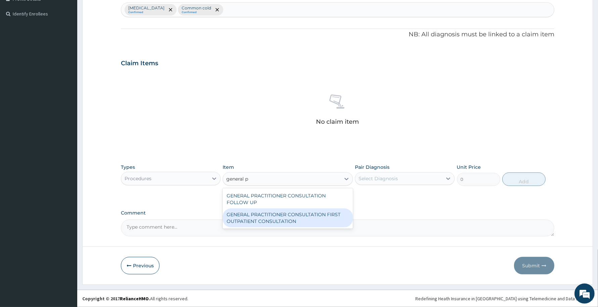
click at [296, 223] on div "GENERAL PRACTITIONER CONSULTATION FIRST OUTPATIENT CONSULTATION" at bounding box center [288, 217] width 130 height 19
type input "3370.125"
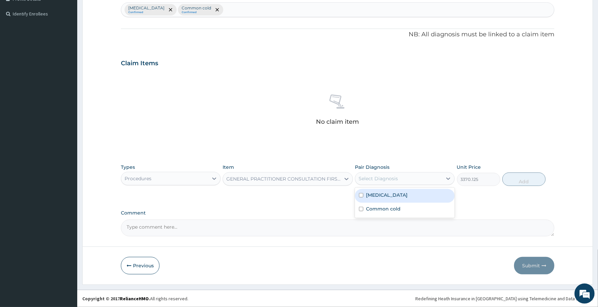
click at [424, 178] on div "Select Diagnosis" at bounding box center [398, 178] width 87 height 11
click at [408, 200] on div "Nasal congestion" at bounding box center [405, 196] width 100 height 14
checkbox input "true"
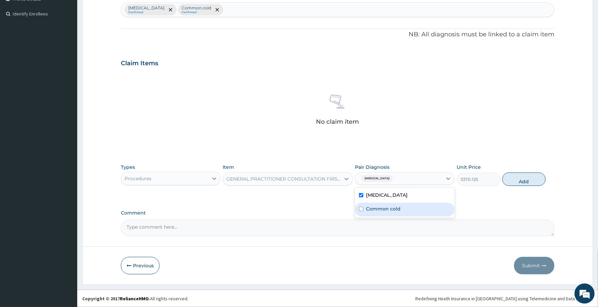
click at [403, 209] on div "Common cold" at bounding box center [405, 210] width 100 height 14
checkbox input "true"
click at [521, 180] on button "Add" at bounding box center [523, 178] width 43 height 13
type input "0"
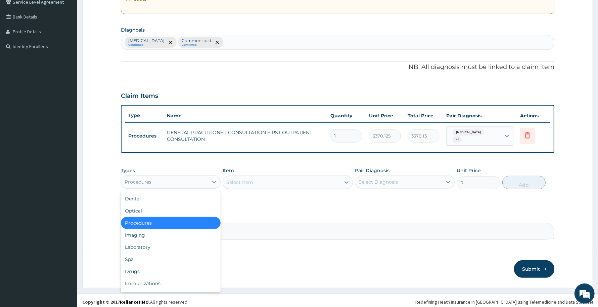
click at [184, 176] on div "Procedures" at bounding box center [164, 181] width 87 height 11
click at [143, 243] on div "Laboratory" at bounding box center [171, 247] width 100 height 12
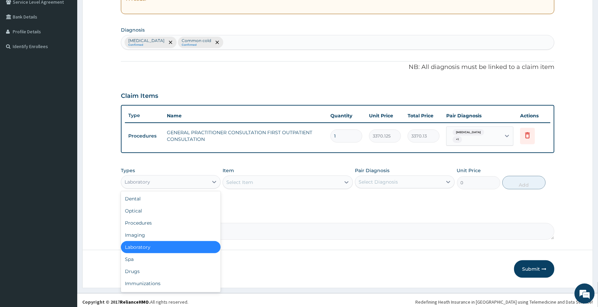
drag, startPoint x: 178, startPoint y: 174, endPoint x: 158, endPoint y: 238, distance: 67.1
click at [178, 176] on div "Laboratory" at bounding box center [164, 181] width 87 height 11
click at [144, 266] on div "Drugs" at bounding box center [171, 271] width 100 height 12
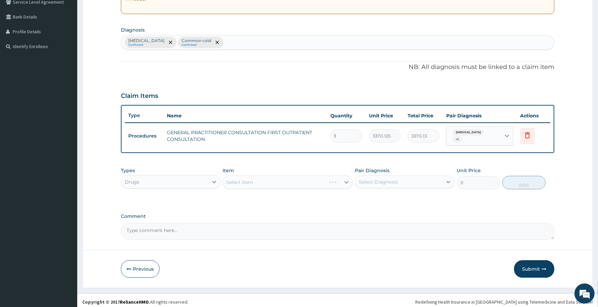
click at [133, 228] on textarea "Comment" at bounding box center [338, 231] width 434 height 17
paste textarea "Syrup Ascorex 10mls tds x 3days. Tabs cetirizine 10mg daily x 5days Tabs Azithr…"
type textarea "Syrup Ascorex 10mls tds x 3days. Tabs cetirizine 10mg daily x 5days Tabs Azithr…"
click at [236, 177] on div "Select Item" at bounding box center [288, 181] width 130 height 13
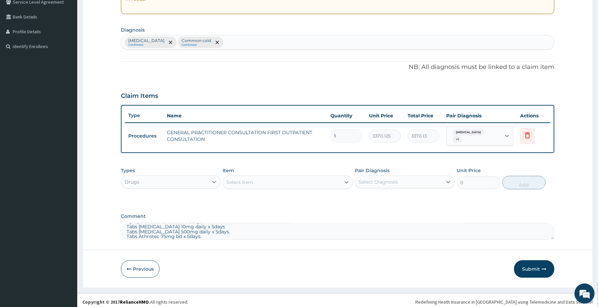
click at [245, 179] on div "Select Item" at bounding box center [239, 182] width 27 height 7
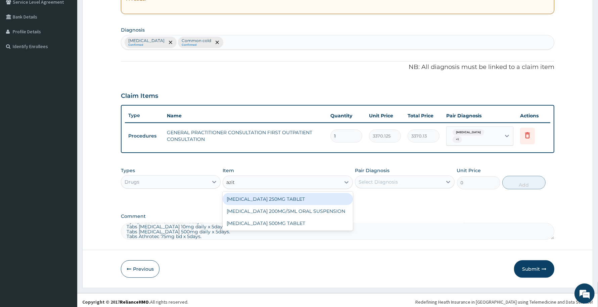
type input "azith"
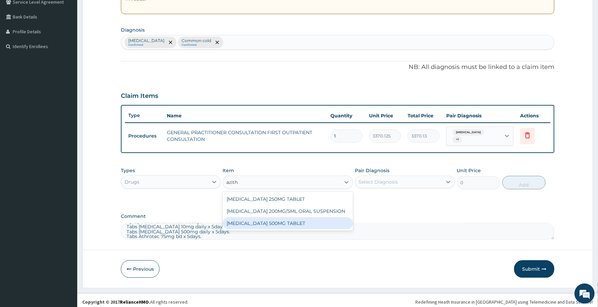
click at [302, 218] on div "AZITHROMYCIN 500MG TABLET" at bounding box center [288, 223] width 130 height 12
type input "690"
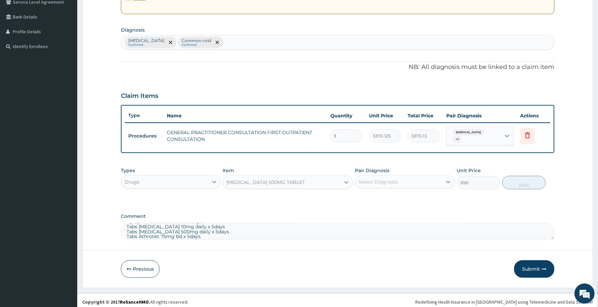
drag, startPoint x: 404, startPoint y: 167, endPoint x: 405, endPoint y: 172, distance: 5.8
click at [405, 169] on div "Pair Diagnosis Select Diagnosis" at bounding box center [405, 178] width 100 height 22
click at [398, 180] on div "Select Diagnosis" at bounding box center [398, 181] width 87 height 11
click at [385, 195] on label "Nasal congestion" at bounding box center [387, 198] width 42 height 7
checkbox input "true"
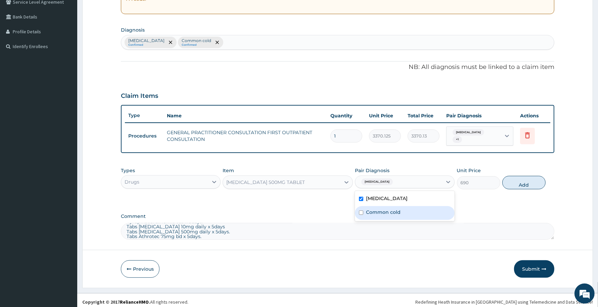
click at [382, 206] on div "Common cold" at bounding box center [405, 213] width 100 height 14
checkbox input "true"
click at [517, 177] on button "Add" at bounding box center [523, 182] width 43 height 13
type input "0"
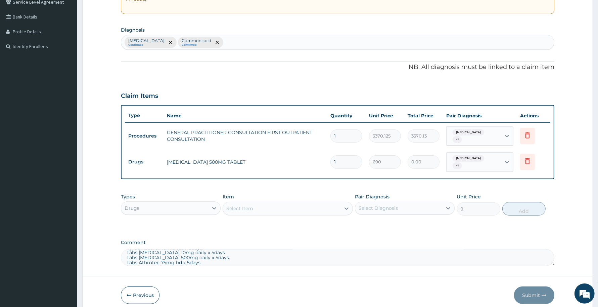
type input "0.00"
type input "5"
type input "3450.00"
type input "5"
click at [249, 205] on div "Select Item" at bounding box center [239, 208] width 27 height 7
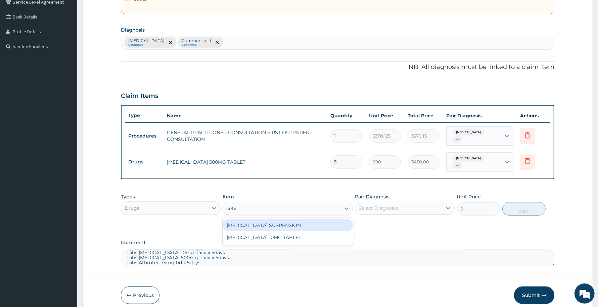
type input "cetiri"
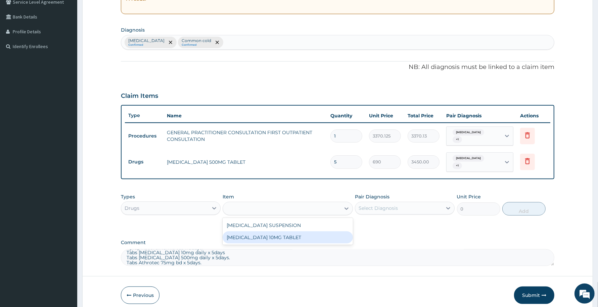
type input "115"
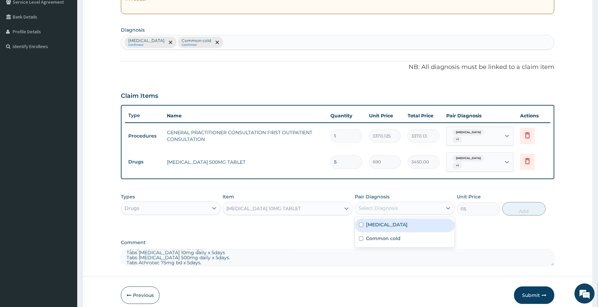
drag, startPoint x: 373, startPoint y: 200, endPoint x: 375, endPoint y: 213, distance: 12.9
click at [373, 205] on div "Select Diagnosis" at bounding box center [378, 208] width 39 height 7
drag, startPoint x: 375, startPoint y: 218, endPoint x: 375, endPoint y: 229, distance: 10.4
click at [375, 221] on label "Nasal congestion" at bounding box center [387, 224] width 42 height 7
checkbox input "true"
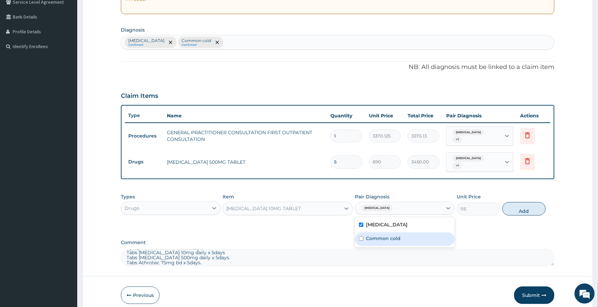
click at [375, 235] on label "Common cold" at bounding box center [383, 238] width 35 height 7
checkbox input "true"
click at [521, 202] on button "Add" at bounding box center [523, 208] width 43 height 13
type input "0"
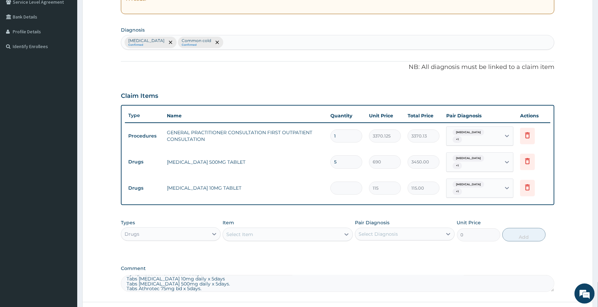
type input "0.00"
type input "5"
type input "575.00"
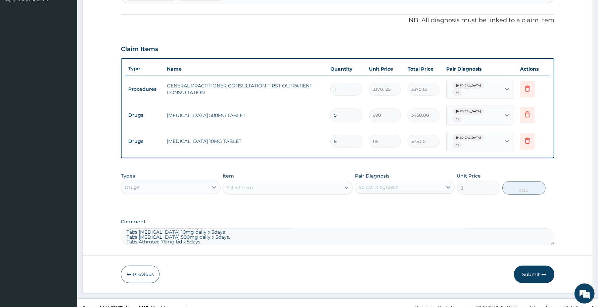
type input "5"
drag, startPoint x: 210, startPoint y: 232, endPoint x: 148, endPoint y: 236, distance: 61.9
click at [148, 236] on textarea "Syrup Ascorex 10mls tds x 3days. Tabs cetirizine 10mg daily x 5days Tabs Azithr…" at bounding box center [338, 236] width 434 height 17
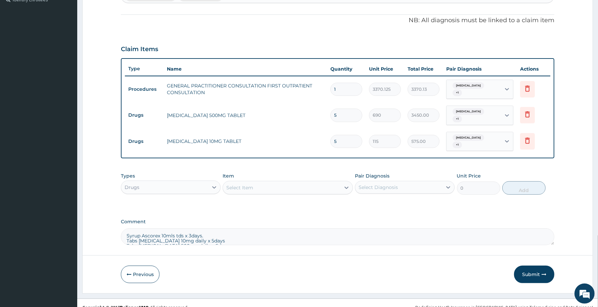
drag, startPoint x: 226, startPoint y: 227, endPoint x: 143, endPoint y: 225, distance: 83.0
click at [143, 228] on textarea "Syrup Ascorex 10mls tds x 3days. Tabs cetirizine 10mg daily x 5days Tabs Azithr…" at bounding box center [338, 236] width 434 height 17
type textarea "S"
click at [248, 184] on div "Select Item" at bounding box center [239, 187] width 27 height 7
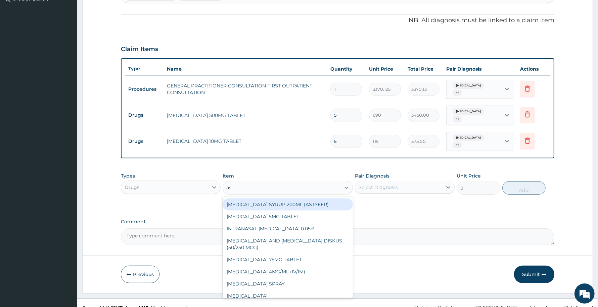
type input "a"
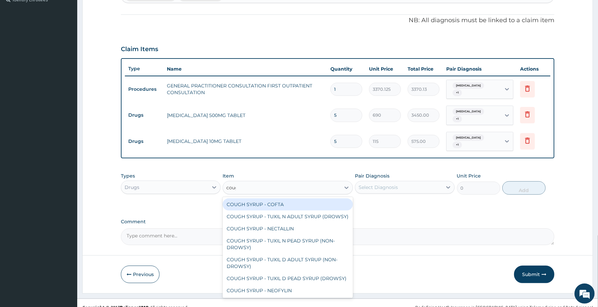
type input "cough"
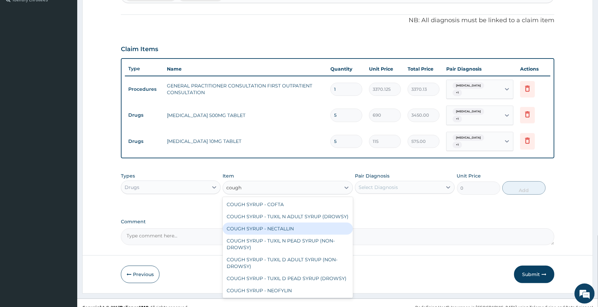
click at [294, 228] on div "COUGH SYRUP - NECTALLIN" at bounding box center [288, 228] width 130 height 12
type input "1536"
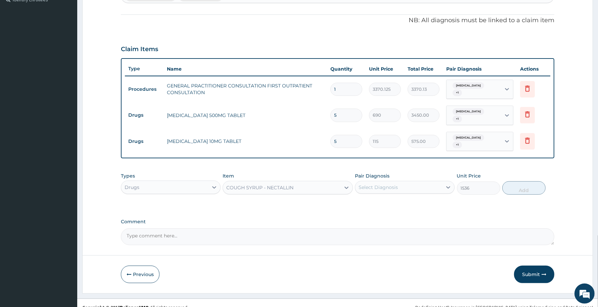
click at [298, 182] on div "COUGH SYRUP - NECTALLIN" at bounding box center [281, 187] width 117 height 11
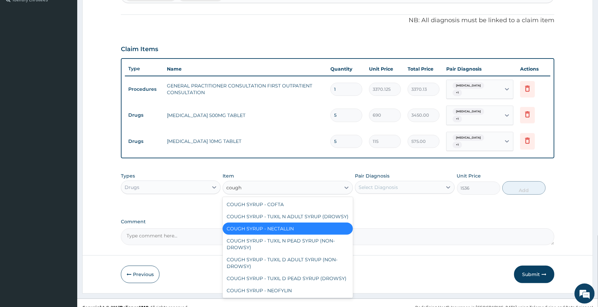
type input "cough s"
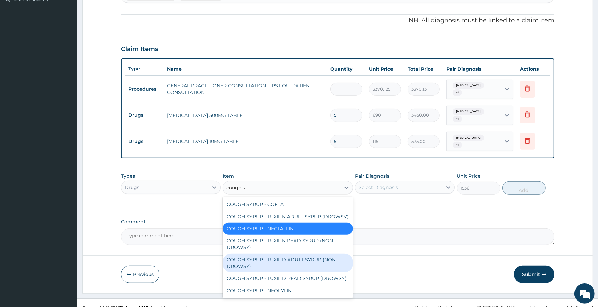
scroll to position [13, 0]
click at [297, 253] on div "COUGH SYRUP - TUXIL D ADULT SYRUP (NON-DROWSY)" at bounding box center [288, 262] width 130 height 19
type input "2000"
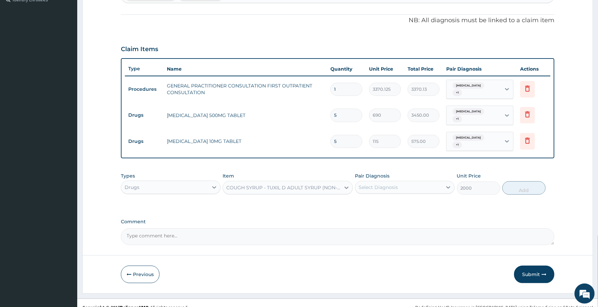
click at [412, 184] on div "Select Diagnosis" at bounding box center [405, 187] width 100 height 13
click at [398, 199] on div "Nasal congestion" at bounding box center [405, 204] width 100 height 14
checkbox input "true"
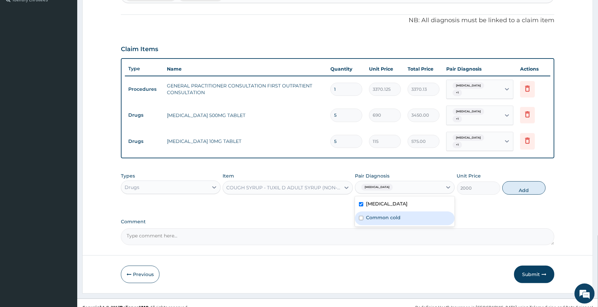
click at [391, 214] on label "Common cold" at bounding box center [383, 217] width 35 height 7
checkbox input "true"
click at [522, 181] on button "Add" at bounding box center [523, 187] width 43 height 13
type input "0"
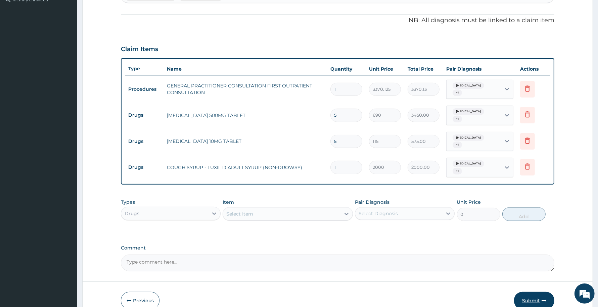
click at [526, 292] on button "Submit" at bounding box center [534, 300] width 40 height 17
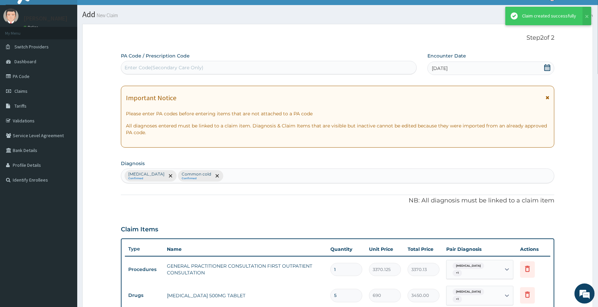
scroll to position [192, 0]
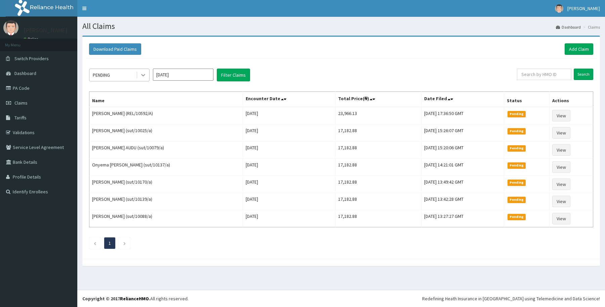
click at [144, 73] on icon at bounding box center [143, 75] width 7 height 7
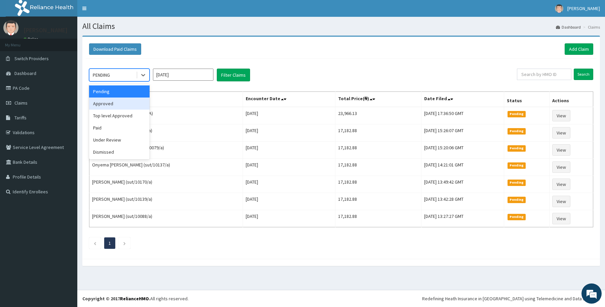
click at [114, 100] on div "Approved" at bounding box center [119, 103] width 60 height 12
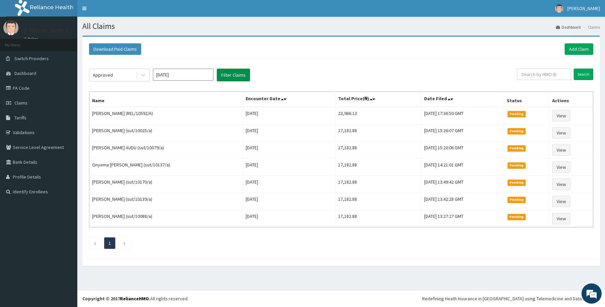
click at [227, 75] on button "Filter Claims" at bounding box center [233, 75] width 33 height 13
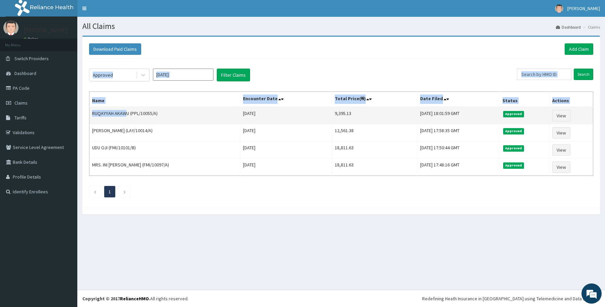
drag, startPoint x: 88, startPoint y: 115, endPoint x: 124, endPoint y: 114, distance: 36.3
click at [124, 114] on div "Approved [DATE] Filter Claims Search Name Encounter Date Total Price(₦) Date Fi…" at bounding box center [341, 130] width 511 height 145
click at [128, 101] on th "Name" at bounding box center [164, 99] width 151 height 15
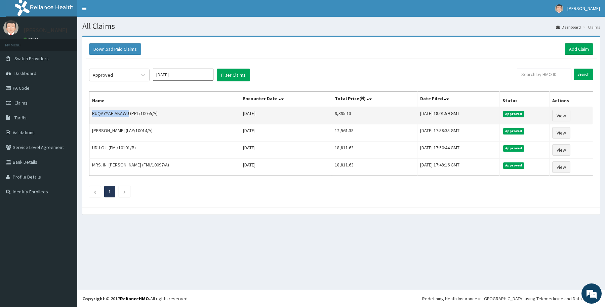
drag, startPoint x: 91, startPoint y: 112, endPoint x: 129, endPoint y: 114, distance: 37.3
click at [129, 114] on td "RUQAYYAH AKAWU (PPL/10055/A)" at bounding box center [164, 115] width 151 height 17
copy td "RUQAYYAH AKAWU"
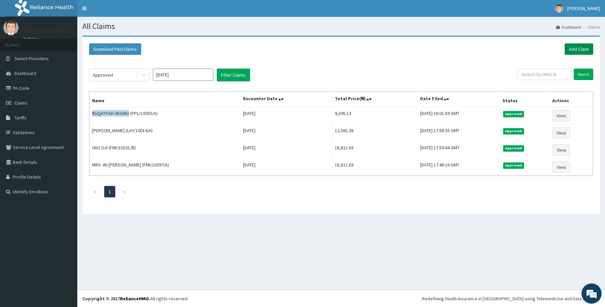
click at [576, 49] on link "Add Claim" at bounding box center [578, 48] width 29 height 11
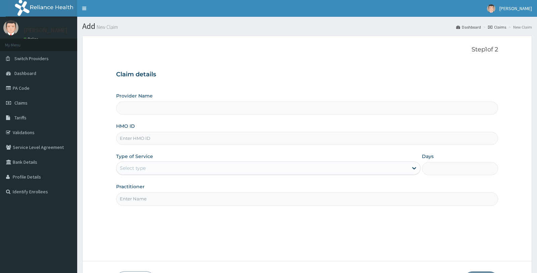
type input "Reliance Family Clinics (RFC) - [GEOGRAPHIC_DATA]"
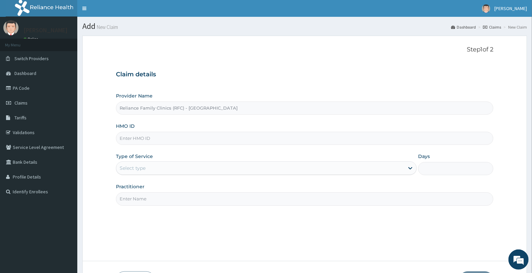
click at [126, 142] on input "HMO ID" at bounding box center [304, 138] width 377 height 13
paste input "FMI/10101/A"
type input "FMI/10101/A"
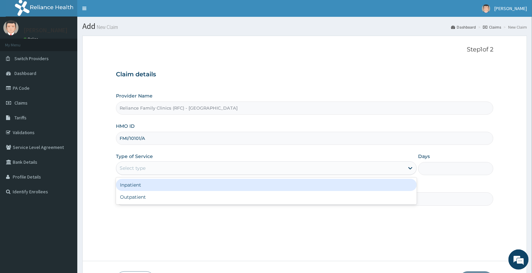
click at [142, 167] on div "Select type" at bounding box center [133, 168] width 26 height 7
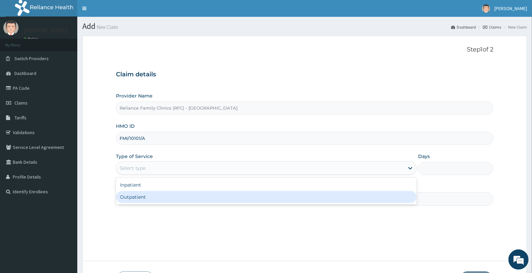
click at [139, 196] on div "Outpatient" at bounding box center [266, 197] width 301 height 12
type input "1"
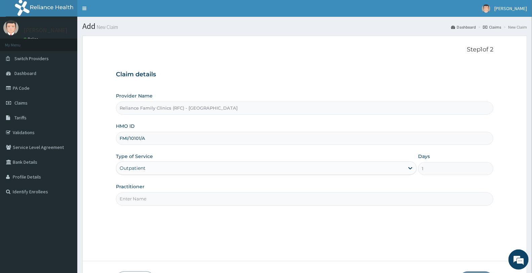
click at [139, 196] on input "Practitioner" at bounding box center [304, 198] width 377 height 13
type input "[PERSON_NAME]"
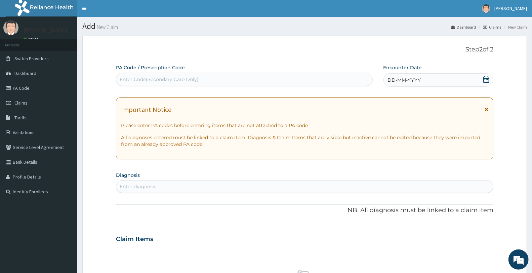
click at [167, 75] on div "Enter Code(Secondary Care Only)" at bounding box center [244, 79] width 256 height 11
paste input "PA/3F600E"
type input "PA/3F600E"
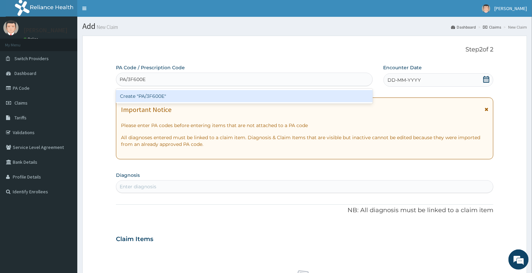
click at [163, 96] on div "Create "PA/3F600E"" at bounding box center [244, 96] width 257 height 12
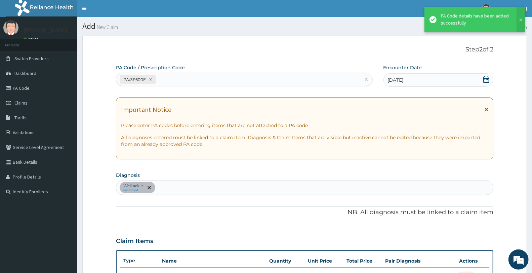
scroll to position [283, 0]
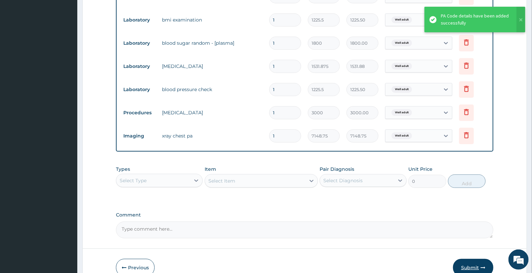
click at [469, 264] on button "Submit" at bounding box center [473, 267] width 40 height 17
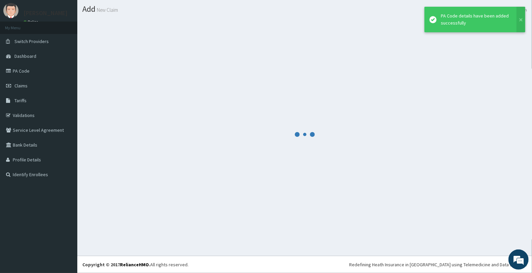
scroll to position [17, 0]
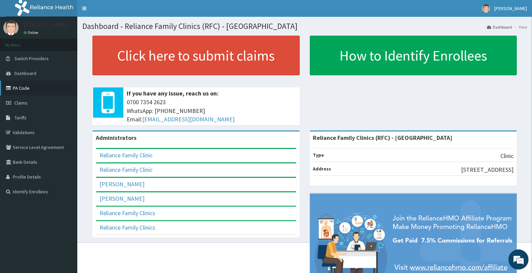
click at [22, 88] on link "PA Code" at bounding box center [38, 88] width 77 height 15
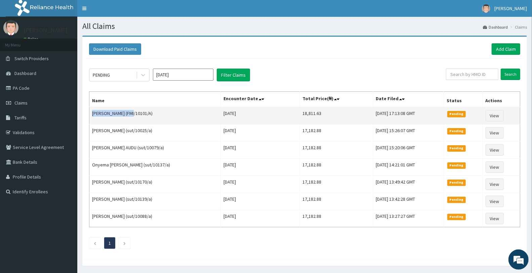
drag, startPoint x: 91, startPoint y: 115, endPoint x: 134, endPoint y: 109, distance: 43.0
click at [134, 109] on td "[PERSON_NAME] (FMI/10101/A)" at bounding box center [154, 115] width 131 height 17
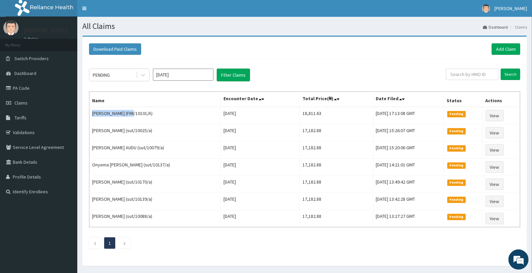
copy td "[PERSON_NAME]"
click at [504, 50] on link "Add Claim" at bounding box center [505, 48] width 29 height 11
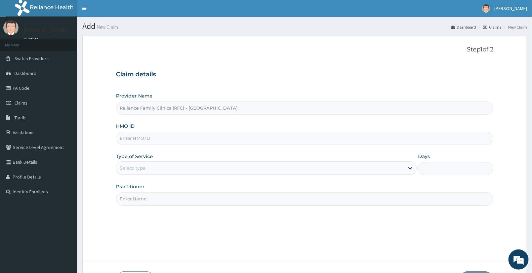
click at [128, 139] on input "HMO ID" at bounding box center [304, 138] width 377 height 13
paste input "HUM/10016/A"
type input "HUM/10016/A"
drag, startPoint x: 141, startPoint y: 169, endPoint x: 142, endPoint y: 172, distance: 3.8
click at [141, 169] on div "Select type" at bounding box center [133, 168] width 26 height 7
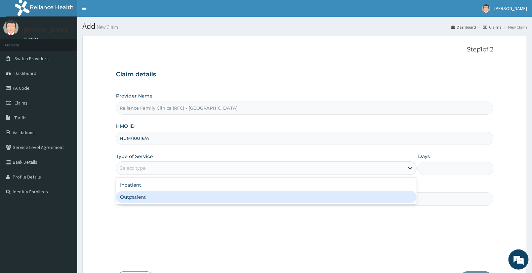
click at [140, 193] on div "Outpatient" at bounding box center [266, 197] width 301 height 12
type input "1"
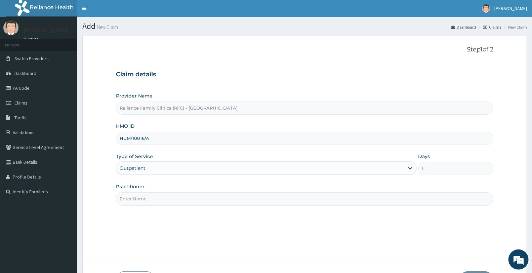
click at [140, 200] on input "Practitioner" at bounding box center [304, 198] width 377 height 13
type input "[PERSON_NAME]"
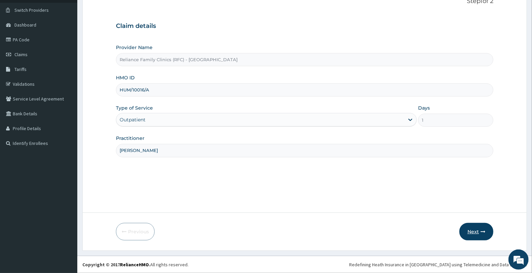
click at [479, 230] on button "Next" at bounding box center [476, 231] width 34 height 17
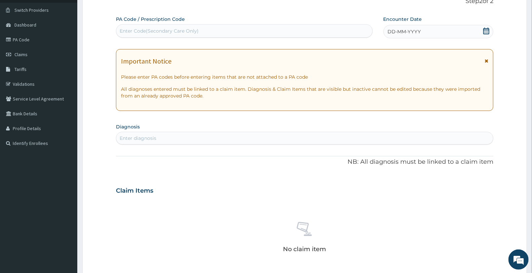
click at [140, 31] on div "Enter Code(Secondary Care Only)" at bounding box center [159, 31] width 79 height 7
paste input "PA/D9745A"
type input "PA/D9745A"
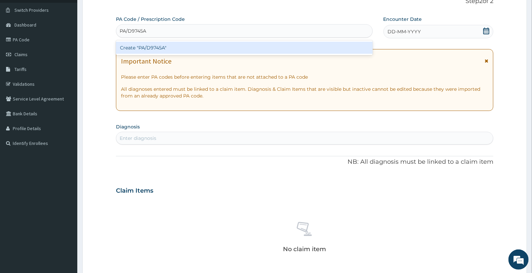
click at [148, 48] on div "Create "PA/D9745A"" at bounding box center [244, 48] width 257 height 12
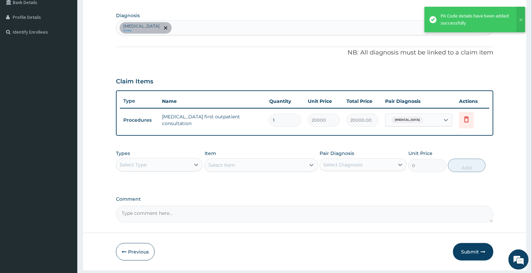
scroll to position [172, 0]
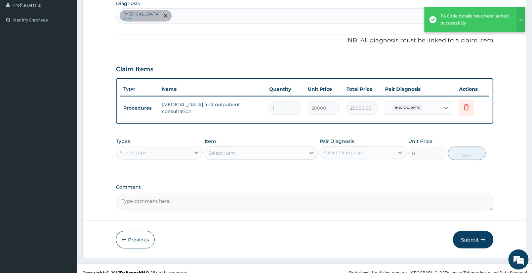
click at [463, 237] on button "Submit" at bounding box center [473, 239] width 40 height 17
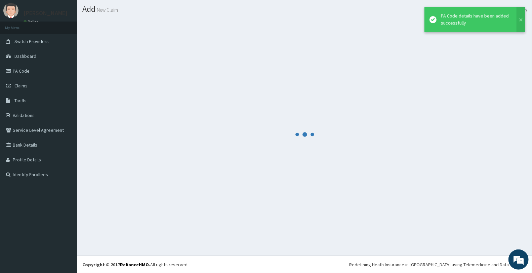
scroll to position [17, 0]
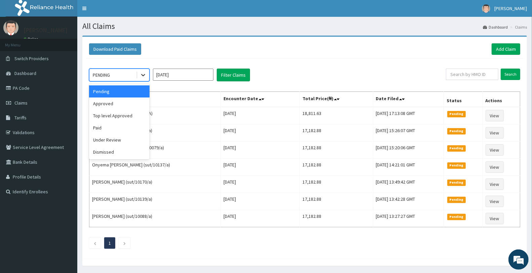
click at [138, 75] on div at bounding box center [143, 75] width 12 height 12
click at [109, 103] on div "Approved" at bounding box center [119, 103] width 60 height 12
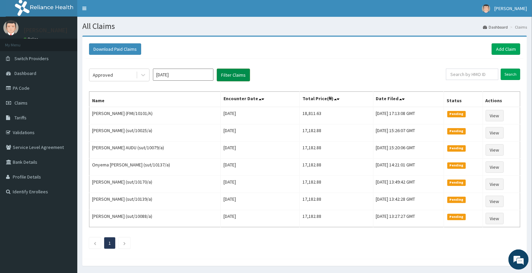
click at [227, 73] on button "Filter Claims" at bounding box center [233, 75] width 33 height 13
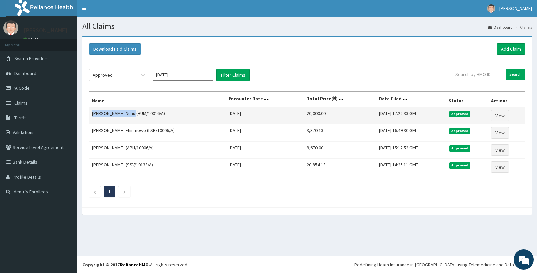
drag, startPoint x: 92, startPoint y: 114, endPoint x: 132, endPoint y: 117, distance: 39.7
click at [132, 117] on td "Hauwa Shaffii Nuhu (HUM/10016/A)" at bounding box center [157, 115] width 137 height 17
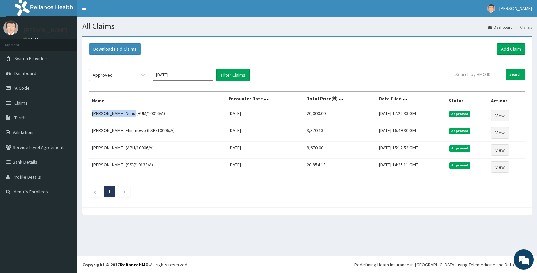
copy td "Hauwa Shaffii Nuhu"
click at [506, 49] on link "Add Claim" at bounding box center [511, 48] width 29 height 11
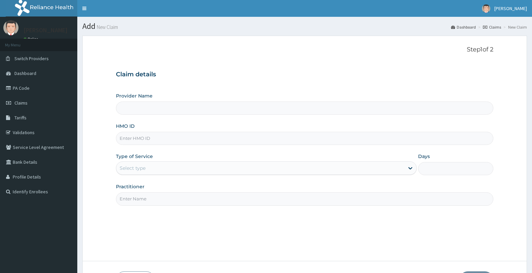
type input "APH/10001/A"
type input "Reliance Family Clinics (RFC) - [GEOGRAPHIC_DATA]"
type input "APH/10001/A"
click at [148, 170] on div "Select type" at bounding box center [260, 168] width 288 height 11
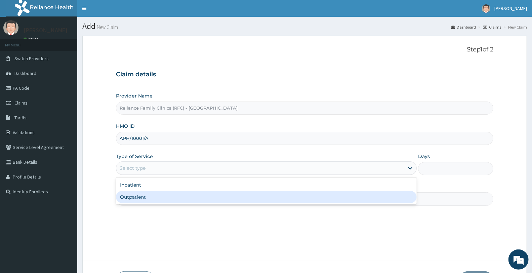
drag, startPoint x: 146, startPoint y: 193, endPoint x: 146, endPoint y: 200, distance: 7.1
click at [146, 194] on div "Outpatient" at bounding box center [266, 197] width 301 height 12
type input "1"
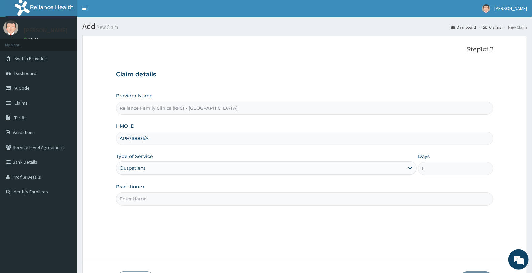
click at [146, 201] on input "Practitioner" at bounding box center [304, 198] width 377 height 13
type input "[PERSON_NAME]"
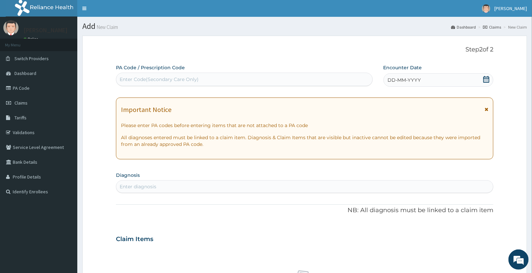
click at [170, 78] on div "Enter Code(Secondary Care Only)" at bounding box center [159, 79] width 79 height 7
paste input "PA/4ED285"
type input "PA/4ED285"
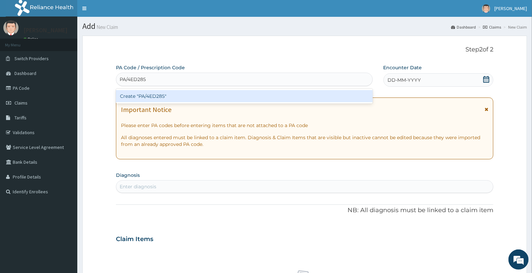
click at [158, 95] on div "Create "PA/4ED285"" at bounding box center [244, 96] width 257 height 12
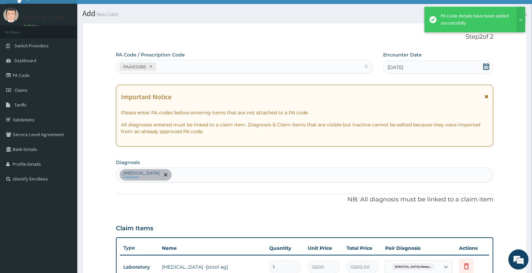
scroll to position [179, 0]
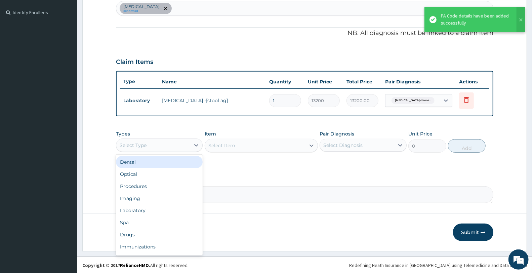
click at [167, 142] on div "Select Type" at bounding box center [153, 145] width 74 height 11
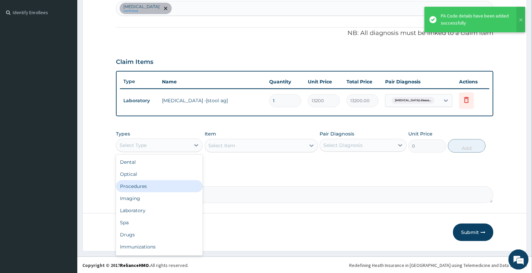
click at [141, 186] on div "Procedures" at bounding box center [159, 186] width 87 height 12
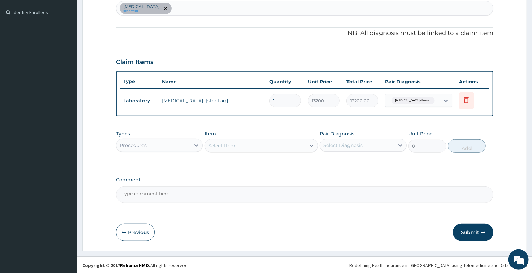
click at [231, 144] on div "Select Item" at bounding box center [221, 145] width 27 height 7
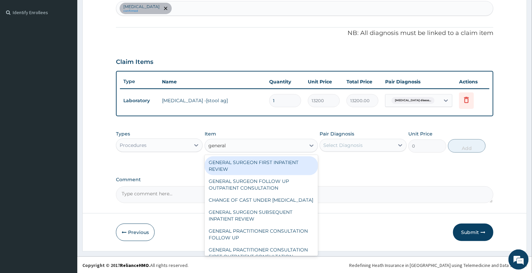
type input "general p"
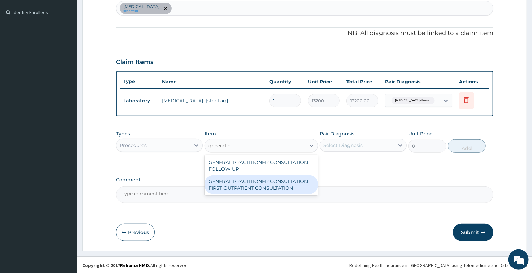
click at [284, 185] on div "GENERAL PRACTITIONER CONSULTATION FIRST OUTPATIENT CONSULTATION" at bounding box center [261, 184] width 113 height 19
type input "3370.125"
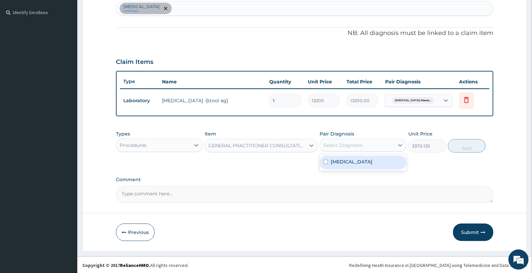
click at [365, 147] on div "Select Diagnosis" at bounding box center [357, 145] width 74 height 11
click at [346, 165] on label "Gastroesophageal reflux disease" at bounding box center [351, 161] width 42 height 7
checkbox input "true"
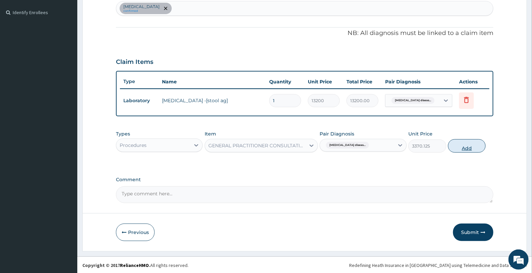
click at [472, 142] on button "Add" at bounding box center [467, 145] width 38 height 13
type input "0"
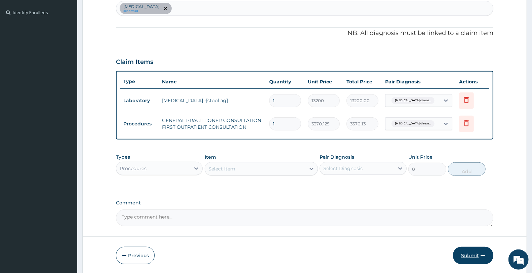
click at [468, 255] on button "Submit" at bounding box center [473, 255] width 40 height 17
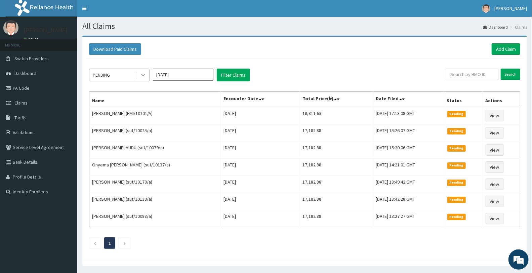
click at [142, 73] on icon at bounding box center [143, 75] width 7 height 7
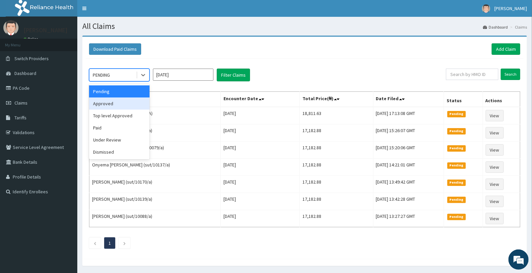
click at [117, 102] on div "Approved" at bounding box center [119, 103] width 60 height 12
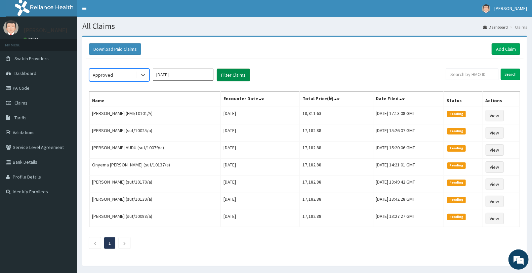
click at [229, 78] on button "Filter Claims" at bounding box center [233, 75] width 33 height 13
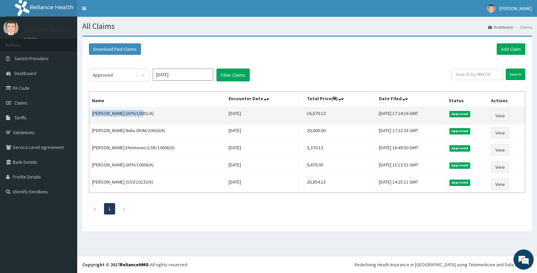
drag, startPoint x: 90, startPoint y: 112, endPoint x: 146, endPoint y: 111, distance: 55.8
click at [146, 111] on td "[PERSON_NAME] (APH/10001/A)" at bounding box center [157, 115] width 137 height 17
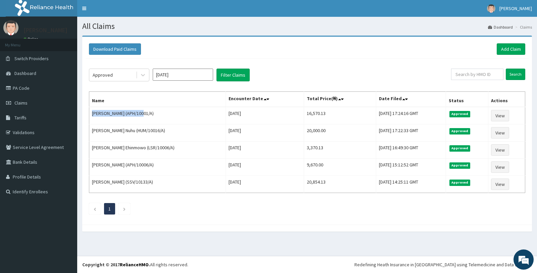
copy td "[PERSON_NAME]"
click at [504, 46] on link "Add Claim" at bounding box center [511, 48] width 29 height 11
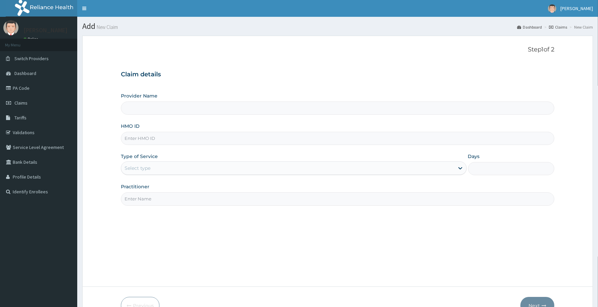
click at [138, 140] on input "HMO ID" at bounding box center [338, 138] width 434 height 13
type input "Reliance Family Clinics (RFC) - [GEOGRAPHIC_DATA]"
paste input "LAY/10049/A"
type input "LAY/10049/A"
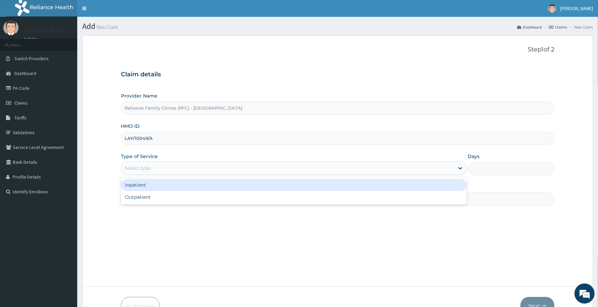
click at [144, 166] on div "Select type" at bounding box center [138, 168] width 26 height 7
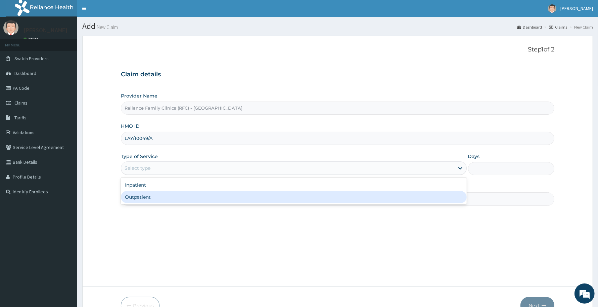
click at [146, 195] on div "Outpatient" at bounding box center [294, 197] width 346 height 12
type input "1"
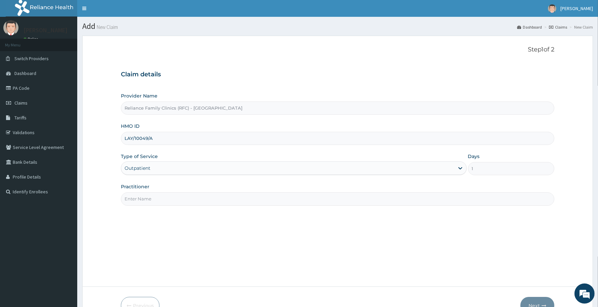
click at [181, 204] on input "Practitioner" at bounding box center [338, 198] width 434 height 13
type input "[PERSON_NAME]"
click at [537, 303] on button "Next" at bounding box center [538, 305] width 34 height 17
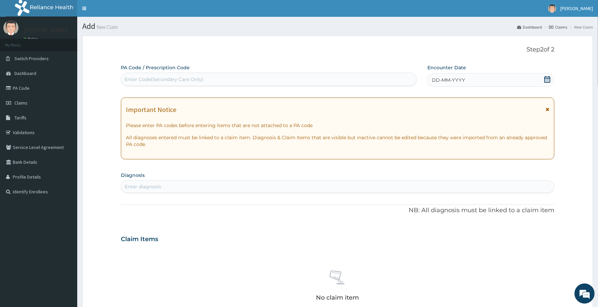
click at [461, 81] on span "DD-MM-YYYY" at bounding box center [448, 80] width 33 height 7
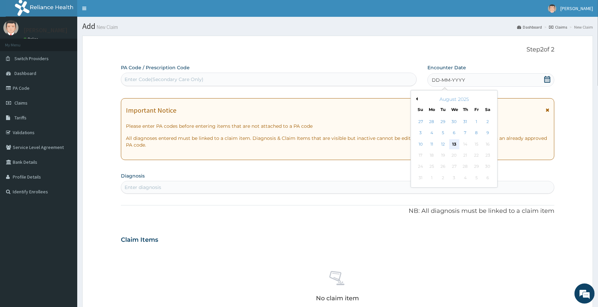
click at [456, 144] on div "13" at bounding box center [454, 144] width 10 height 10
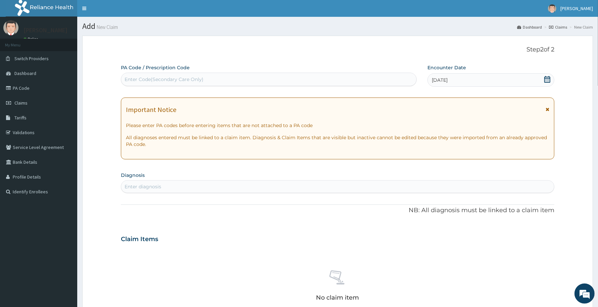
click at [140, 76] on div "Enter Code(Secondary Care Only)" at bounding box center [164, 79] width 79 height 7
paste input "PA/F78F9B"
type input "PA/F78F9B"
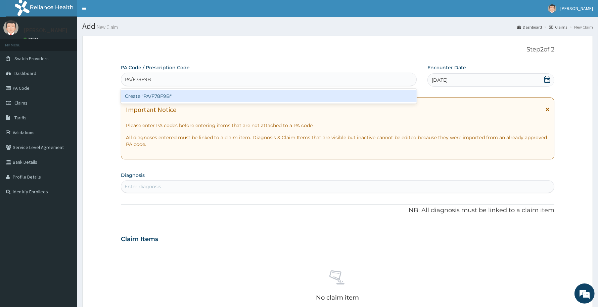
click at [153, 96] on div "Create "PA/F78F9B"" at bounding box center [269, 96] width 296 height 12
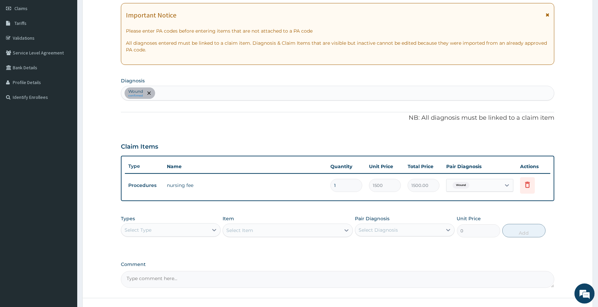
scroll to position [145, 0]
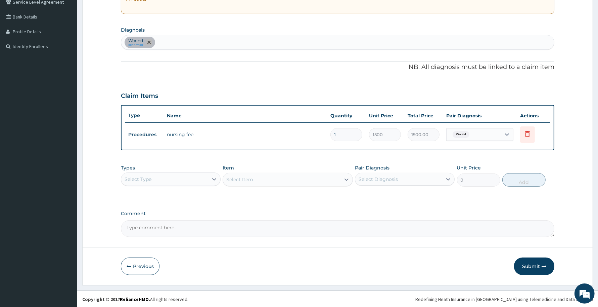
click at [148, 40] on span "remove selection option" at bounding box center [149, 42] width 6 height 6
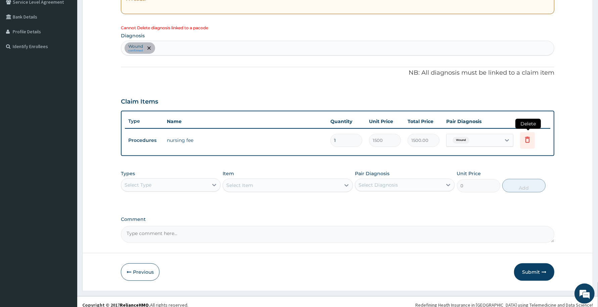
click at [528, 140] on icon at bounding box center [528, 139] width 8 height 8
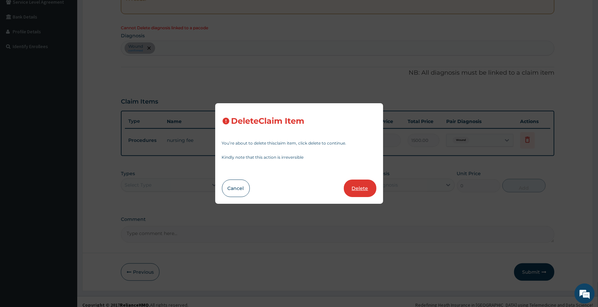
click at [360, 187] on button "Delete" at bounding box center [360, 187] width 33 height 17
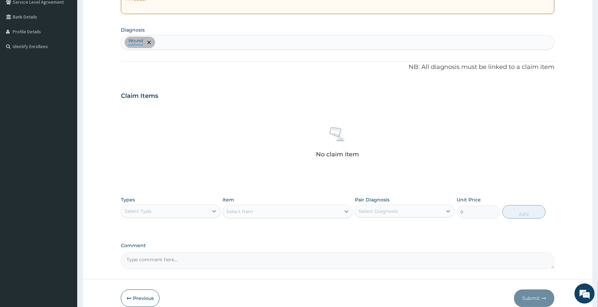
click at [148, 41] on icon "remove selection option" at bounding box center [148, 42] width 3 height 3
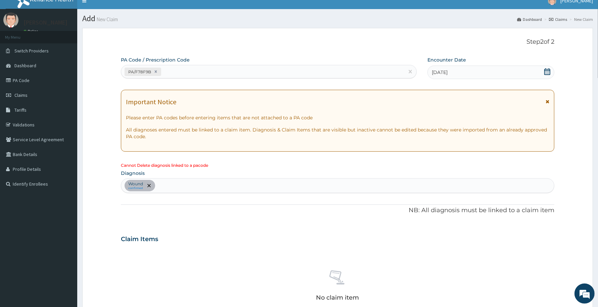
scroll to position [0, 0]
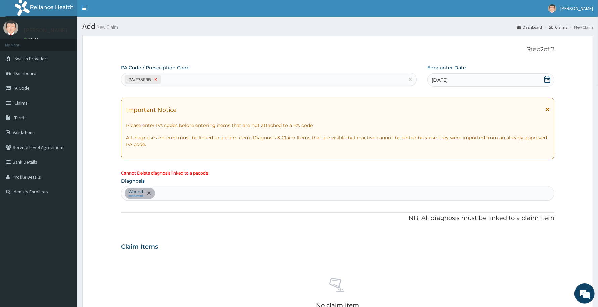
click at [156, 78] on icon at bounding box center [155, 79] width 5 height 5
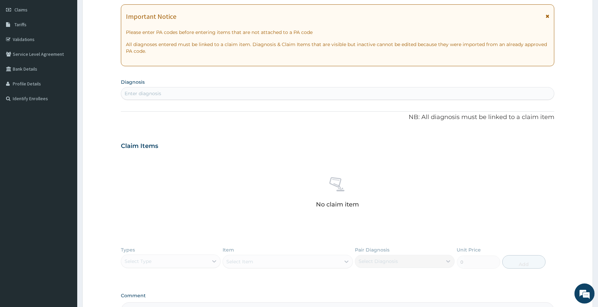
scroll to position [176, 0]
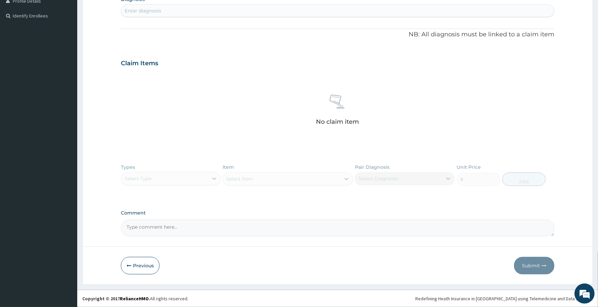
click at [206, 181] on div "Types Select Type Item Select Item Pair Diagnosis Select Diagnosis Unit Price 0…" at bounding box center [338, 179] width 434 height 39
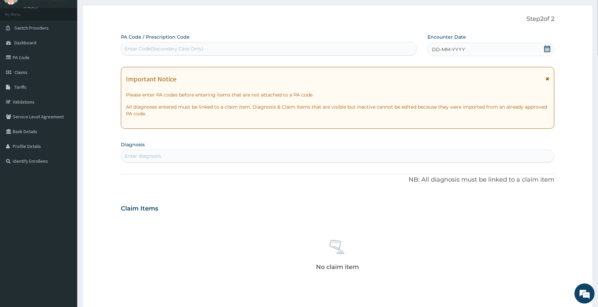
scroll to position [23, 0]
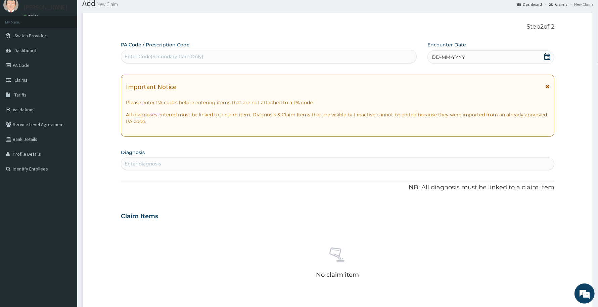
click at [486, 57] on div "DD-MM-YYYY" at bounding box center [491, 56] width 127 height 13
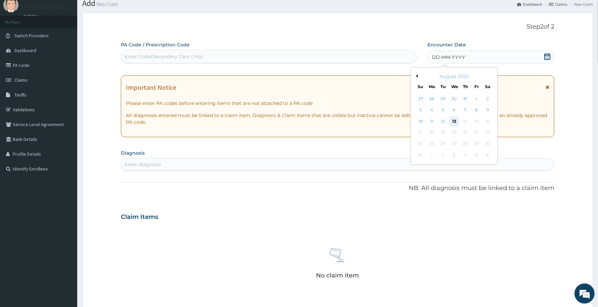
click at [453, 120] on div "13" at bounding box center [454, 121] width 10 height 10
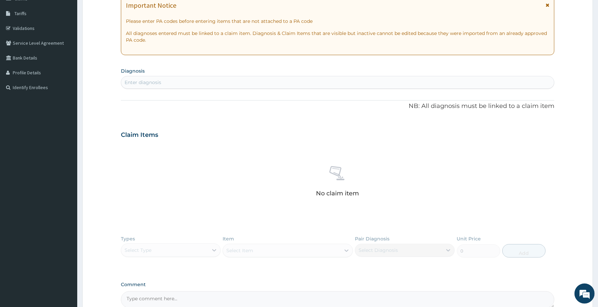
scroll to position [176, 0]
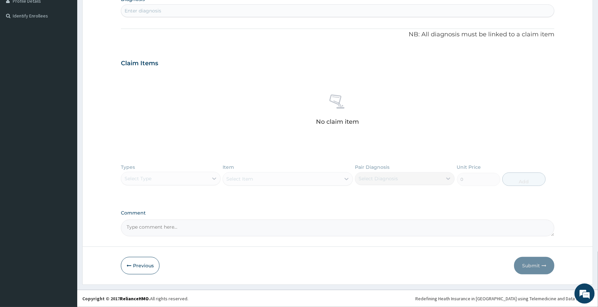
click at [160, 11] on div "Enter diagnosis" at bounding box center [143, 10] width 37 height 7
type input "WOUND"
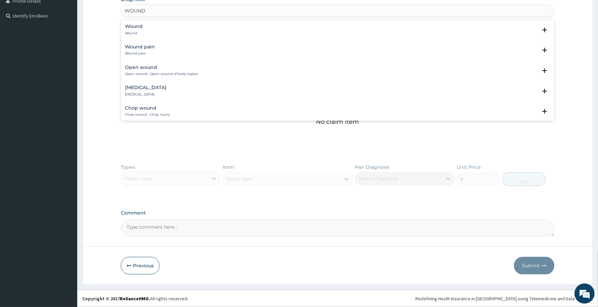
click at [149, 25] on div "Wound Wound" at bounding box center [338, 30] width 426 height 12
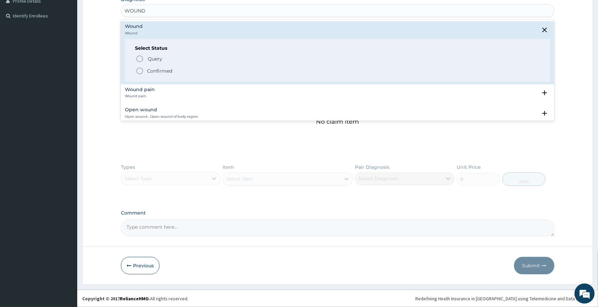
drag, startPoint x: 161, startPoint y: 73, endPoint x: 162, endPoint y: 69, distance: 3.8
click at [163, 70] on p "Confirmed" at bounding box center [159, 71] width 25 height 7
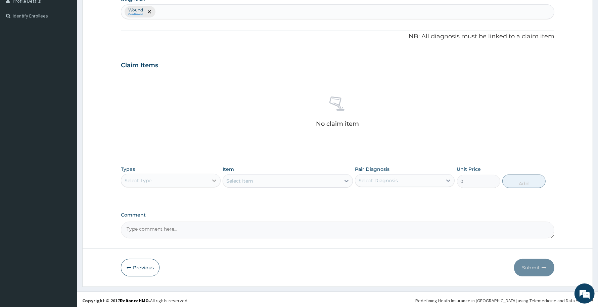
click at [209, 182] on div at bounding box center [214, 180] width 12 height 12
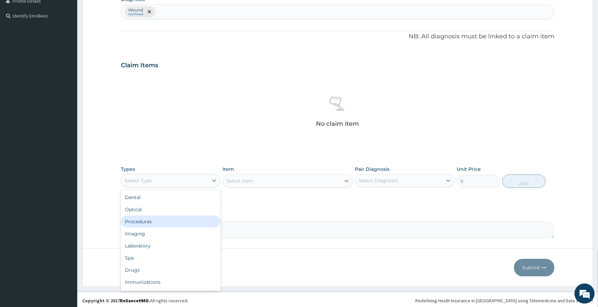
click at [147, 226] on div "Procedures" at bounding box center [171, 221] width 100 height 12
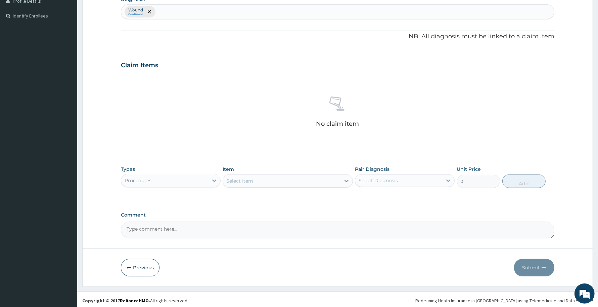
click at [281, 183] on div "Select Item" at bounding box center [281, 180] width 117 height 11
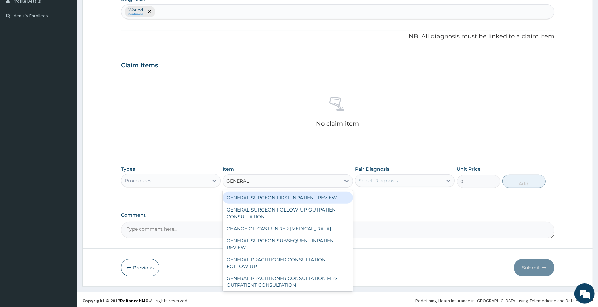
type input "GENERAL P"
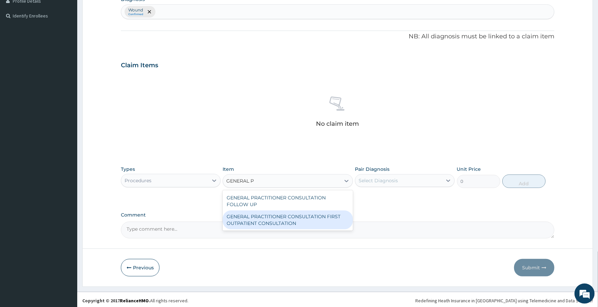
click at [295, 220] on div "GENERAL PRACTITIONER CONSULTATION FIRST OUTPATIENT CONSULTATION" at bounding box center [288, 219] width 130 height 19
type input "3370.125"
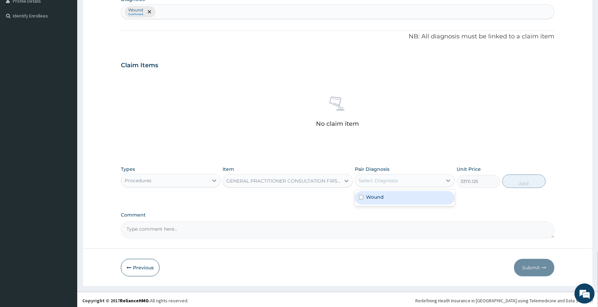
click at [396, 177] on div "Select Diagnosis" at bounding box center [378, 180] width 39 height 7
click at [382, 197] on label "Wound" at bounding box center [375, 196] width 18 height 7
checkbox input "true"
click at [518, 185] on button "Add" at bounding box center [523, 180] width 43 height 13
type input "0"
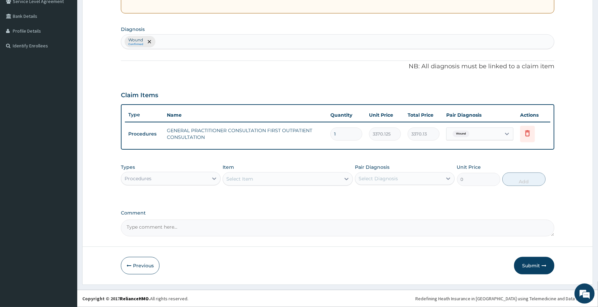
scroll to position [145, 0]
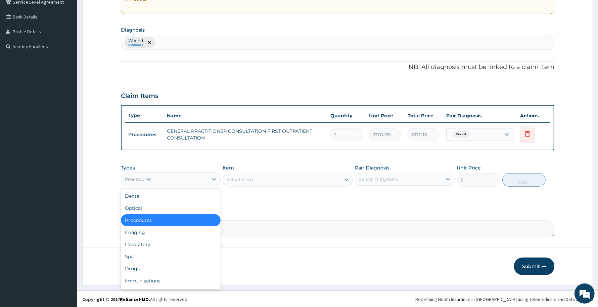
click at [195, 176] on div "Procedures" at bounding box center [164, 179] width 87 height 11
click at [154, 242] on div "Laboratory" at bounding box center [171, 244] width 100 height 12
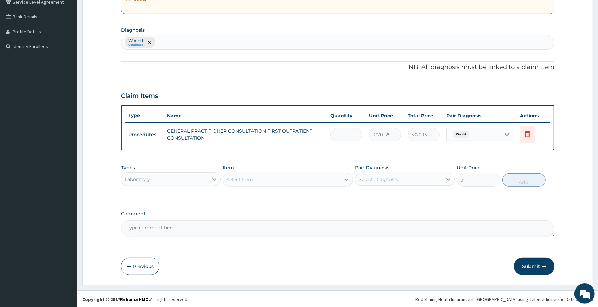
click at [190, 178] on div "Laboratory" at bounding box center [164, 179] width 87 height 11
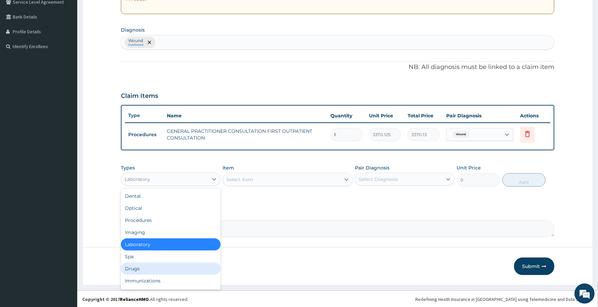
click at [144, 266] on div "Drugs" at bounding box center [171, 268] width 100 height 12
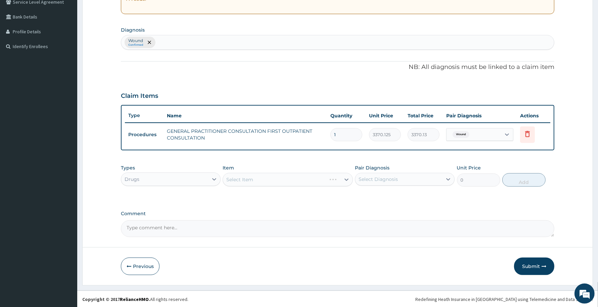
click at [137, 227] on textarea "Comment" at bounding box center [338, 228] width 434 height 17
paste textarea "Cefpodoxime 200mg bd x 1week Tabs flagyl 400mg tds x 1week."
type textarea "Cefpodoxime 200mg bd x 1week Tabs flagyl 400mg tds x 1week."
click at [232, 180] on div "Select Item" at bounding box center [288, 179] width 130 height 13
click at [266, 179] on div "Select Item" at bounding box center [281, 179] width 117 height 11
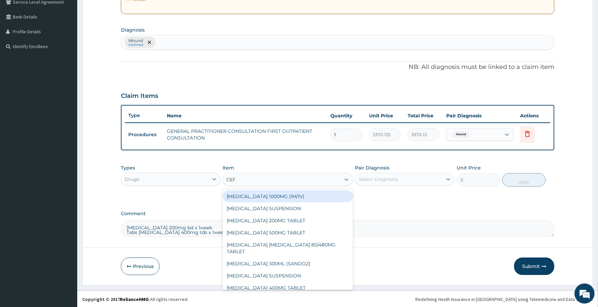
type input "CEFU"
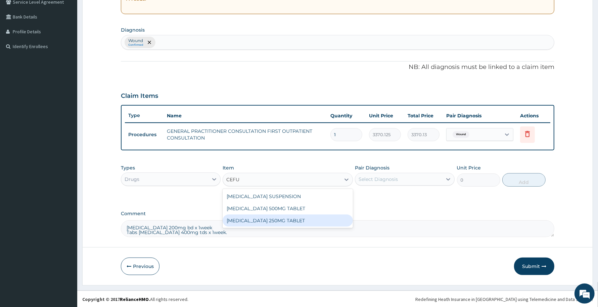
click at [270, 217] on div "[MEDICAL_DATA] 250MG TABLET" at bounding box center [288, 220] width 130 height 12
type input "468"
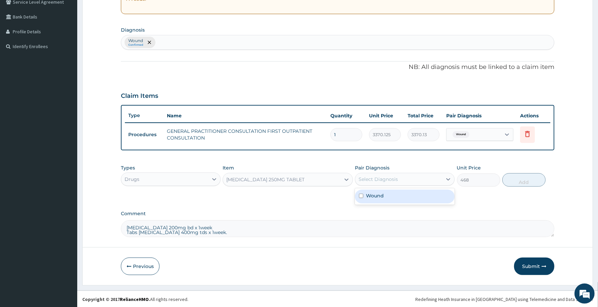
click at [434, 175] on div "Select Diagnosis" at bounding box center [398, 179] width 87 height 11
click at [392, 199] on div "Wound" at bounding box center [405, 196] width 100 height 14
checkbox input "true"
click at [523, 179] on button "Add" at bounding box center [523, 179] width 43 height 13
type input "0"
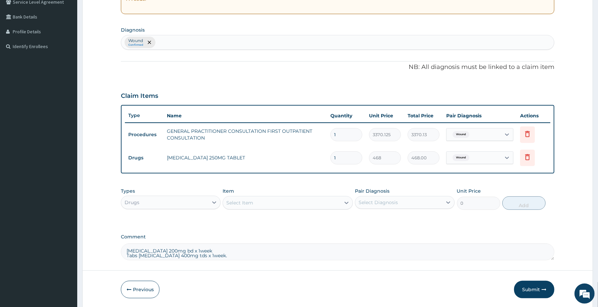
type input "10"
type input "4680.00"
type input "10"
click at [256, 198] on div "Select Item" at bounding box center [281, 202] width 117 height 11
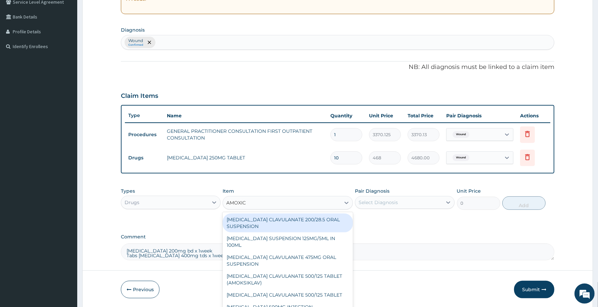
type input "AMOXICI"
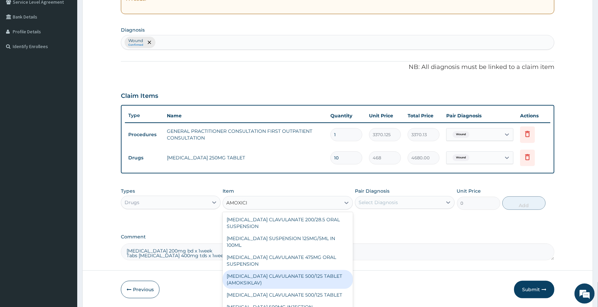
click at [306, 271] on div "[MEDICAL_DATA] CLAVULANATE 500/125 TABLET (AMOKSIKLAV)" at bounding box center [288, 279] width 130 height 19
type input "756"
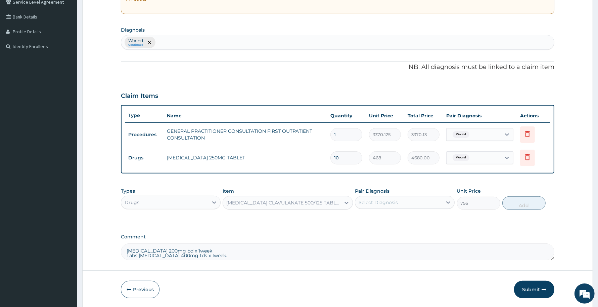
click at [383, 202] on div "Select Diagnosis" at bounding box center [378, 202] width 39 height 7
click at [377, 218] on label "Wound" at bounding box center [375, 218] width 18 height 7
checkbox input "true"
click at [527, 204] on button "Add" at bounding box center [523, 202] width 43 height 13
type input "0"
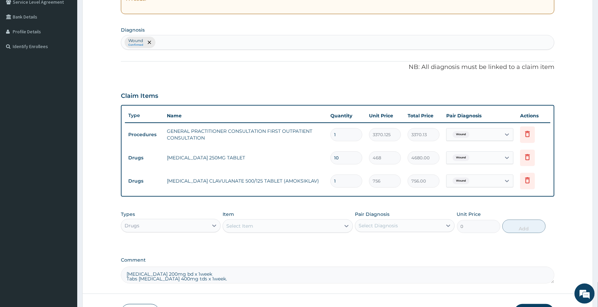
scroll to position [3, 0]
drag, startPoint x: 191, startPoint y: 278, endPoint x: 113, endPoint y: 276, distance: 78.3
click at [113, 276] on form "Step 2 of 2 PA Code / Prescription Code Enter Code(Secondary Care Only) Encount…" at bounding box center [337, 111] width 511 height 441
type textarea "Cefpodoxime 200mg bd x 1week"
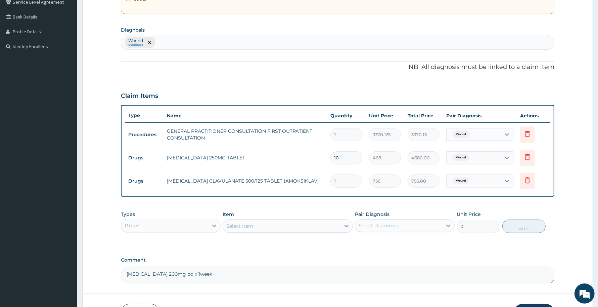
drag, startPoint x: 211, startPoint y: 274, endPoint x: 124, endPoint y: 269, distance: 86.8
click at [124, 269] on textarea "Cefpodoxime 200mg bd x 1week" at bounding box center [338, 274] width 434 height 17
click at [343, 179] on input "1" at bounding box center [346, 180] width 32 height 13
type input "15"
type input "11340.00"
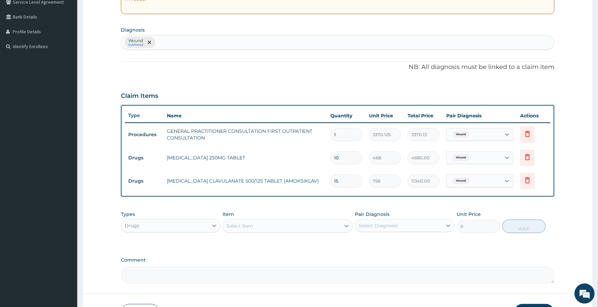
scroll to position [192, 0]
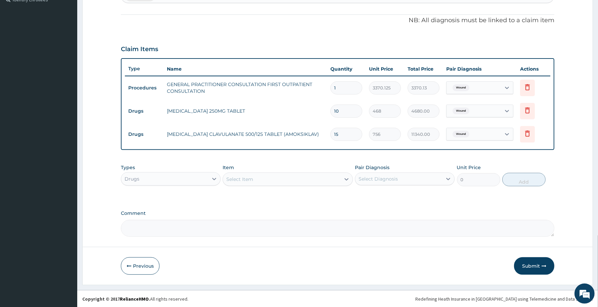
type input "1"
type input "756.00"
type input "10"
type input "7560.00"
type input "10"
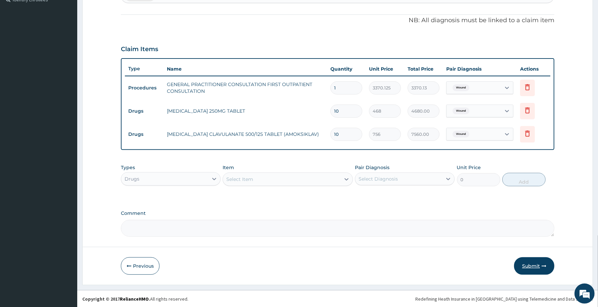
click at [528, 266] on button "Submit" at bounding box center [534, 265] width 40 height 17
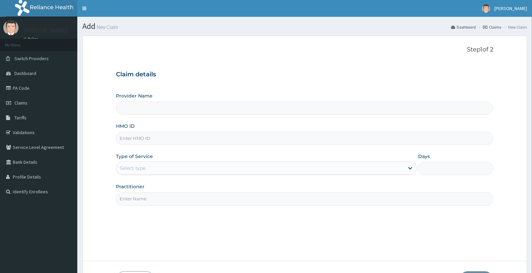
click at [120, 138] on input "HMO ID" at bounding box center [304, 138] width 377 height 13
paste input "REL/10592/A"
type input "REL/10592/A"
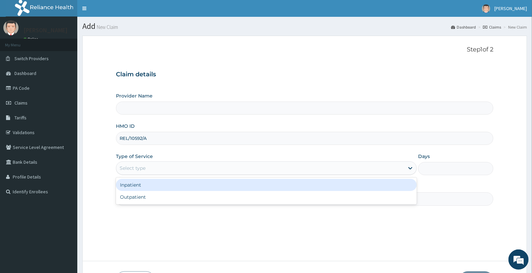
click at [138, 167] on div "Select type" at bounding box center [133, 168] width 26 height 7
type input "Reliance Family Clinics (RFC) - [GEOGRAPHIC_DATA]"
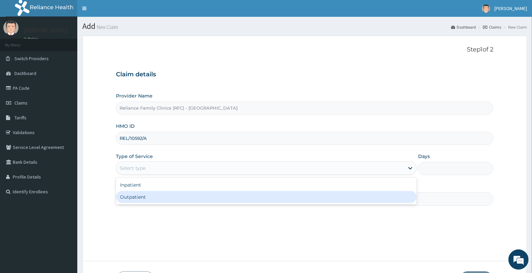
click at [139, 195] on div "Outpatient" at bounding box center [266, 197] width 301 height 12
type input "1"
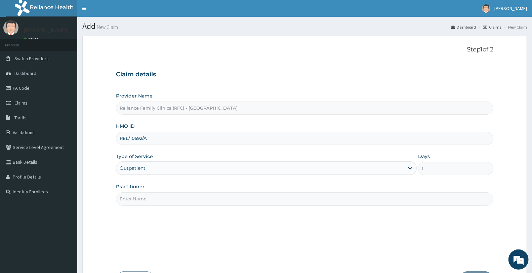
click at [140, 200] on input "Practitioner" at bounding box center [304, 198] width 377 height 13
type input "[PERSON_NAME]"
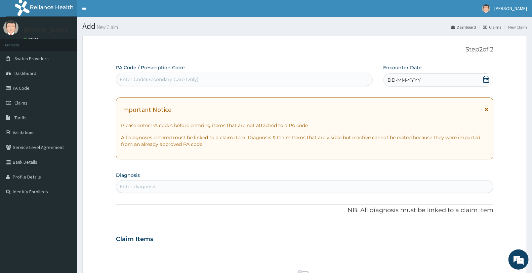
click at [446, 81] on div "DD-MM-YYYY" at bounding box center [438, 79] width 110 height 13
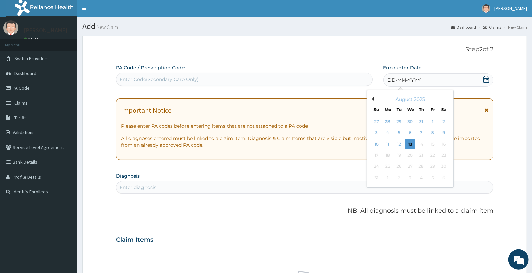
drag, startPoint x: 411, startPoint y: 144, endPoint x: 405, endPoint y: 145, distance: 5.7
click at [410, 144] on div "13" at bounding box center [410, 144] width 10 height 10
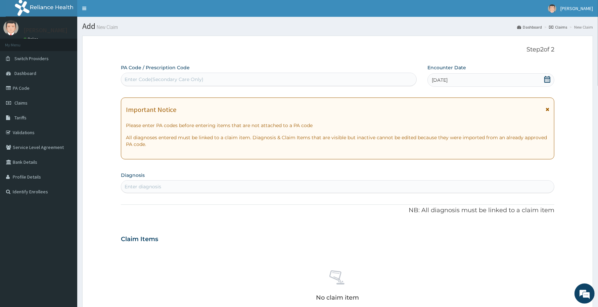
click at [167, 185] on div "Enter diagnosis" at bounding box center [337, 186] width 433 height 11
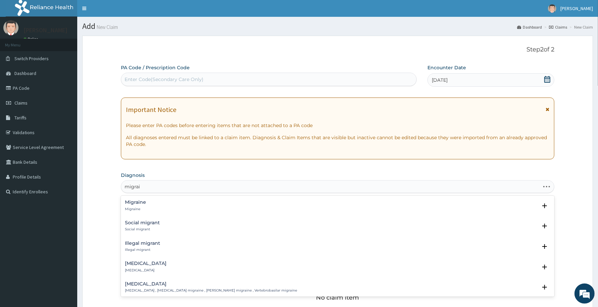
type input "migraine"
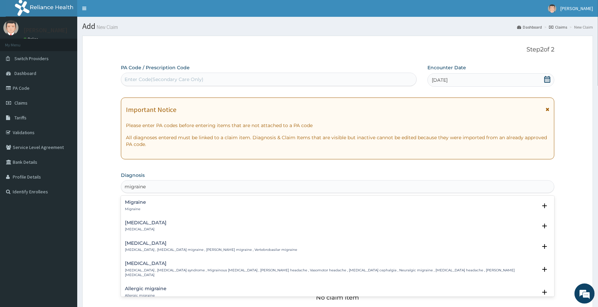
click at [125, 202] on h4 "Migraine" at bounding box center [135, 202] width 21 height 5
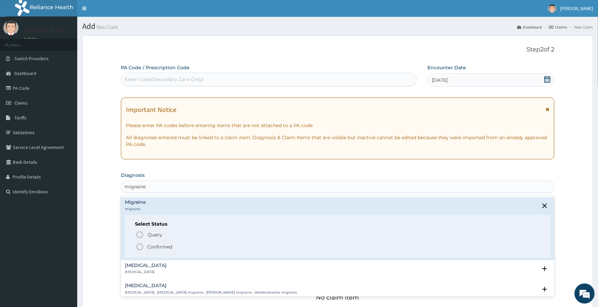
click at [147, 248] on p "Confirmed" at bounding box center [159, 246] width 25 height 7
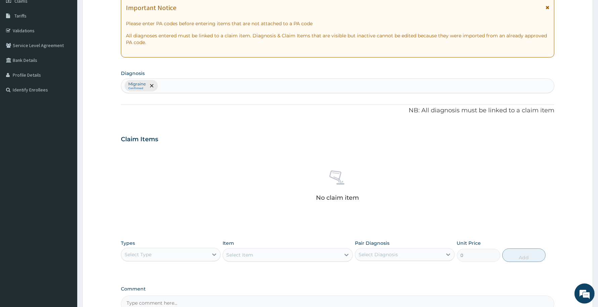
scroll to position [178, 0]
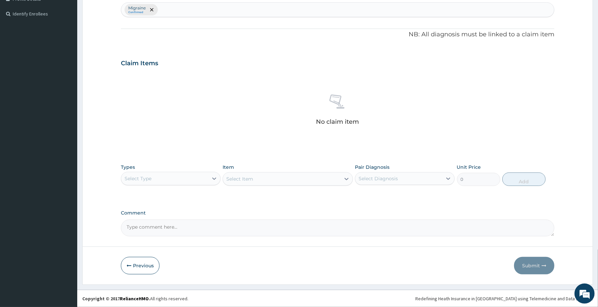
click at [192, 176] on div "Select Type" at bounding box center [164, 178] width 87 height 11
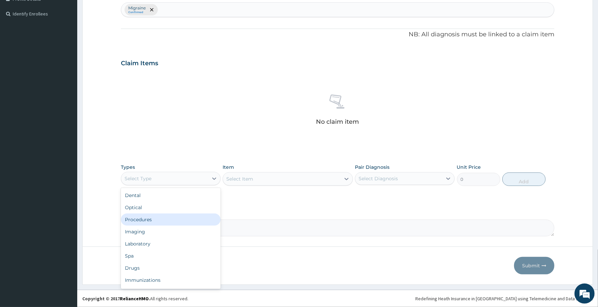
click at [153, 217] on div "Procedures" at bounding box center [171, 219] width 100 height 12
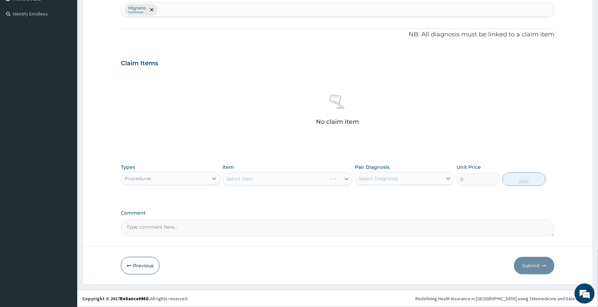
click at [143, 224] on textarea "Comment" at bounding box center [338, 227] width 434 height 17
paste textarea "Tab Sumatriptan 50mg when needed. Tab Amitriptylline 25mg daily for 14 days. Ta…"
type textarea "Tab Sumatriptan 50mg when needed. Tab Amitriptylline 25mg daily for 14 days. Ta…"
click at [254, 177] on div "Select Item" at bounding box center [281, 178] width 117 height 11
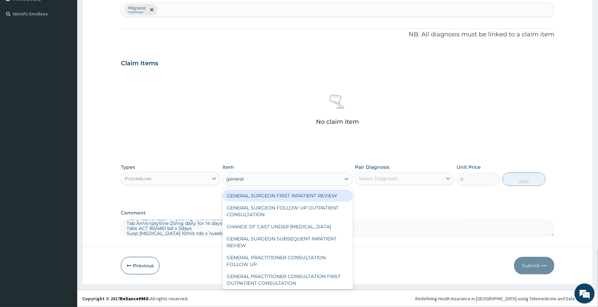
type input "general p"
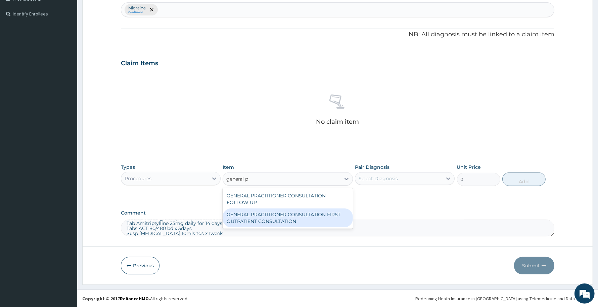
drag, startPoint x: 294, startPoint y: 216, endPoint x: 298, endPoint y: 220, distance: 6.0
click at [293, 216] on div "GENERAL PRACTITIONER CONSULTATION FIRST OUTPATIENT CONSULTATION" at bounding box center [288, 217] width 130 height 19
type input "3370.125"
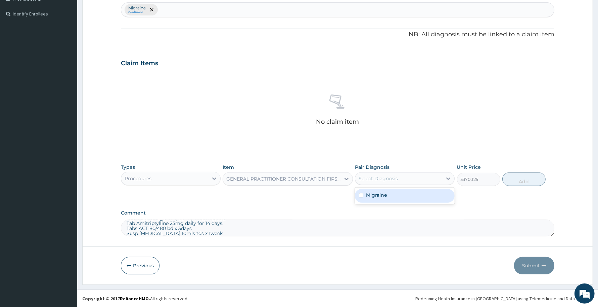
click at [383, 174] on div "Select Diagnosis" at bounding box center [398, 178] width 87 height 11
click at [380, 192] on label "Migraine" at bounding box center [376, 194] width 21 height 7
checkbox input "true"
click at [510, 179] on button "Add" at bounding box center [523, 178] width 43 height 13
type input "0"
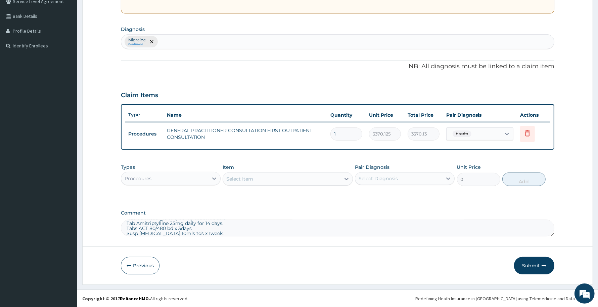
scroll to position [145, 0]
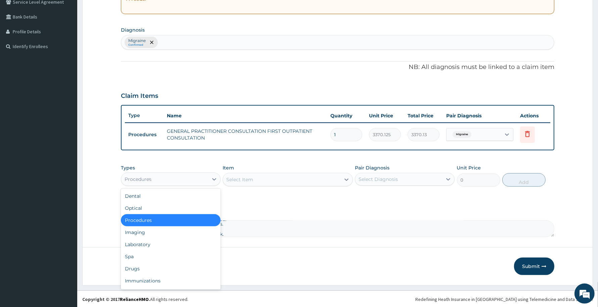
click at [181, 177] on div "Procedures" at bounding box center [164, 179] width 87 height 11
click at [144, 241] on div "Laboratory" at bounding box center [171, 244] width 100 height 12
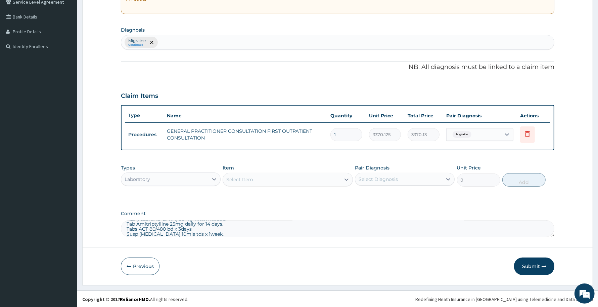
click at [191, 43] on div "Migraine Confirmed" at bounding box center [337, 42] width 433 height 14
type input "u"
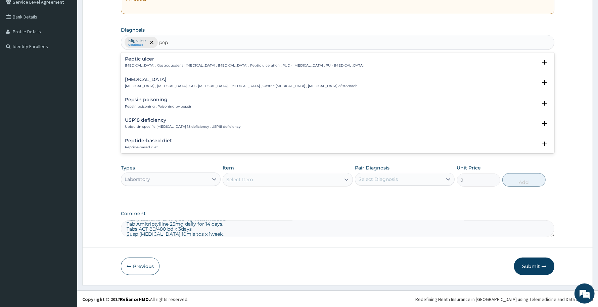
type input "pept"
click at [159, 63] on div "Peptic ulcer Peptic ulcer , Gastroduodenal ulcer , Peptic ulcer disease , Pepti…" at bounding box center [244, 62] width 239 height 12
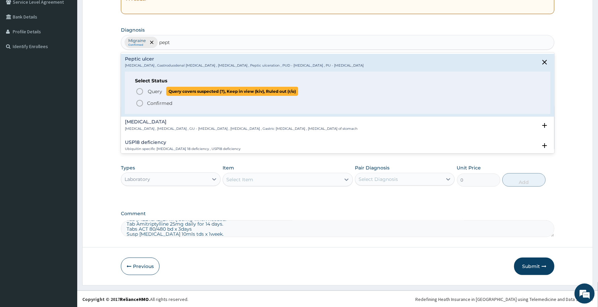
click at [157, 90] on span "Query" at bounding box center [155, 91] width 14 height 7
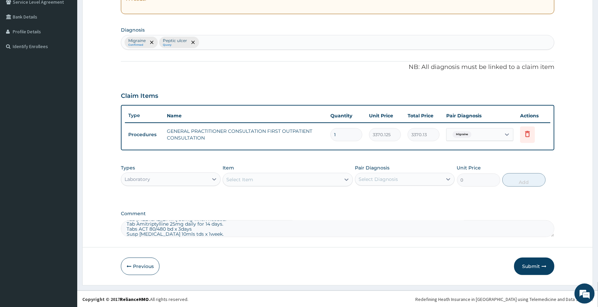
click at [245, 180] on div "Select Item" at bounding box center [239, 179] width 27 height 7
type input "g"
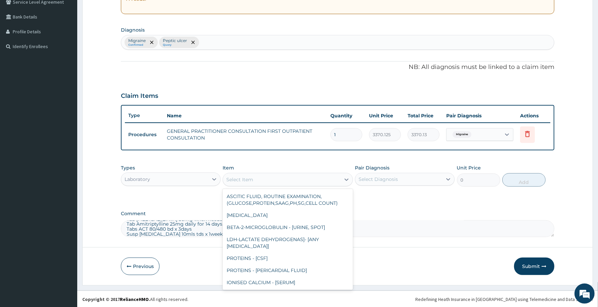
drag, startPoint x: 211, startPoint y: 180, endPoint x: 203, endPoint y: 185, distance: 9.9
click at [209, 180] on div at bounding box center [214, 179] width 12 height 12
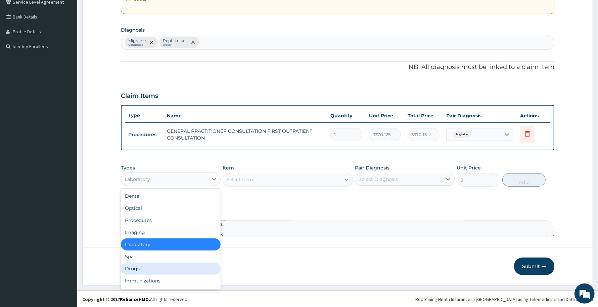
click at [135, 267] on div "Drugs" at bounding box center [171, 268] width 100 height 12
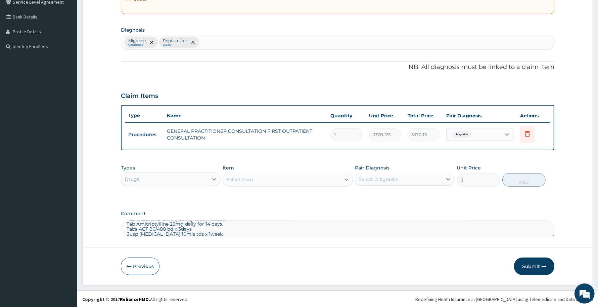
click at [271, 179] on div "Select Item" at bounding box center [281, 179] width 117 height 11
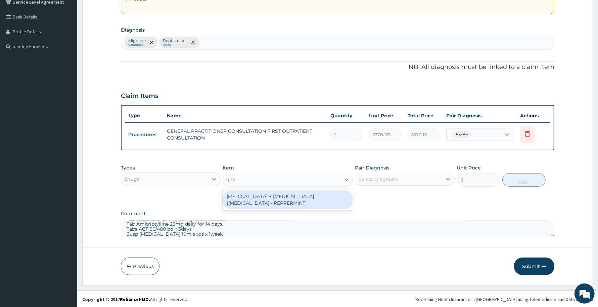
type input "gavis"
type input "11676"
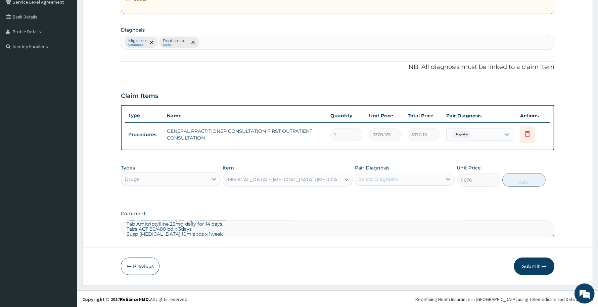
click at [382, 180] on div "Select Diagnosis" at bounding box center [378, 179] width 39 height 7
click at [381, 194] on label "Migraine" at bounding box center [376, 195] width 21 height 7
checkbox input "true"
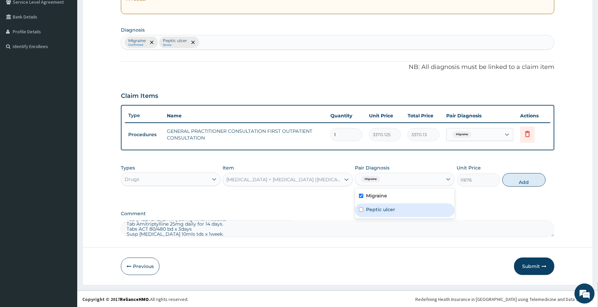
click at [379, 206] on label "Peptic ulcer" at bounding box center [380, 209] width 29 height 7
checkbox input "true"
click at [525, 177] on button "Add" at bounding box center [523, 179] width 43 height 13
type input "0"
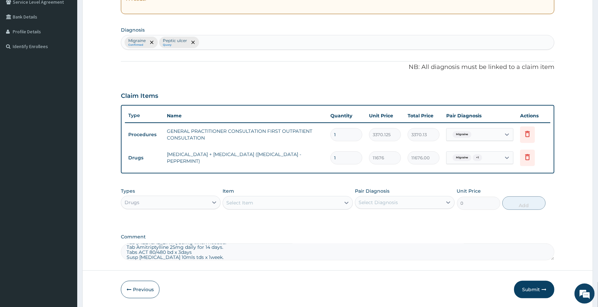
scroll to position [168, 0]
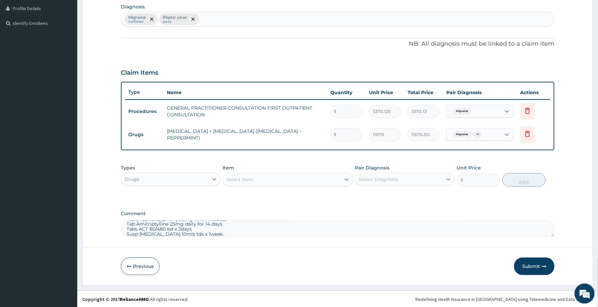
click at [256, 178] on div "Select Item" at bounding box center [281, 179] width 117 height 11
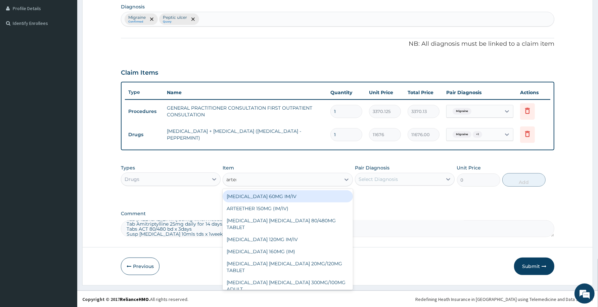
type input "arteme"
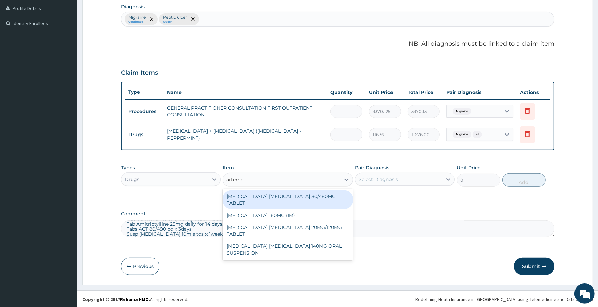
click at [310, 195] on div "ARTEMETHER LUMEFANTRINE 80/480MG TABLET" at bounding box center [288, 199] width 130 height 19
type input "450"
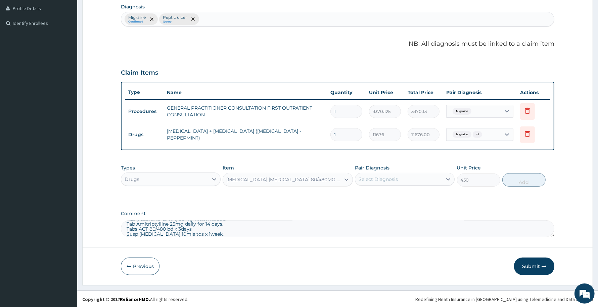
click at [386, 180] on div "Select Diagnosis" at bounding box center [378, 179] width 39 height 7
click at [381, 197] on label "Migraine" at bounding box center [376, 195] width 21 height 7
checkbox input "true"
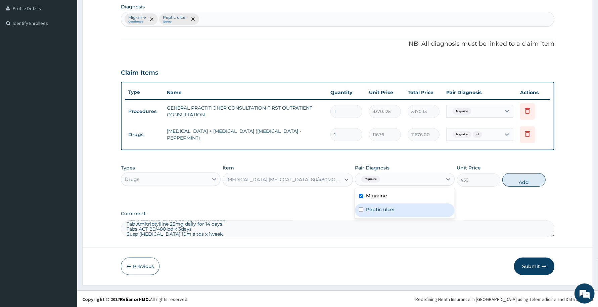
click at [377, 205] on div "Peptic ulcer" at bounding box center [405, 210] width 100 height 14
checkbox input "true"
click at [531, 182] on button "Add" at bounding box center [523, 179] width 43 height 13
type input "0"
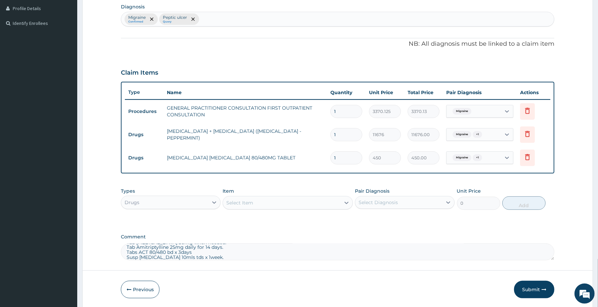
type input "0.00"
type input "6"
type input "2700.00"
type input "6"
click at [240, 203] on div "Select Item" at bounding box center [239, 202] width 27 height 7
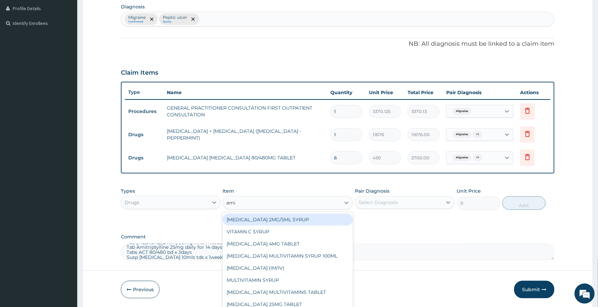
type input "amit"
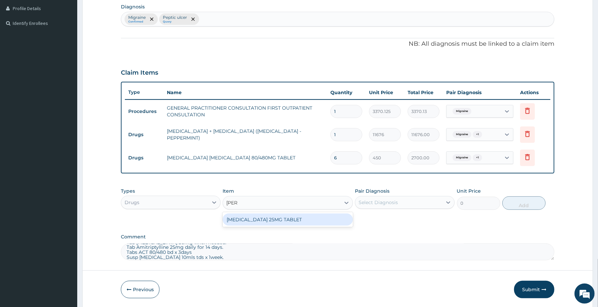
type input "80"
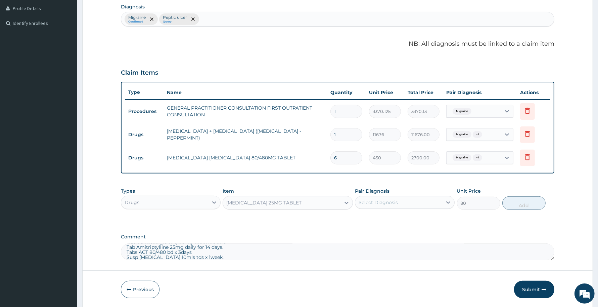
click at [382, 199] on div "Select Diagnosis" at bounding box center [378, 202] width 39 height 7
click at [379, 217] on label "Migraine" at bounding box center [376, 218] width 21 height 7
checkbox input "true"
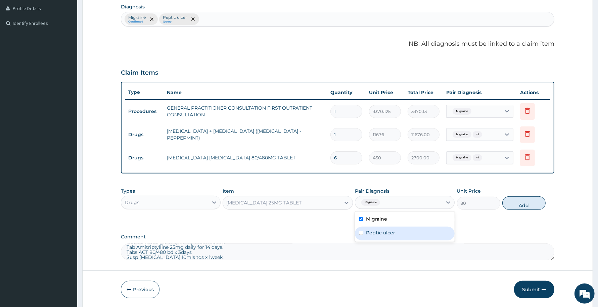
click at [377, 231] on label "Peptic ulcer" at bounding box center [380, 232] width 29 height 7
checkbox input "true"
click at [517, 204] on button "Add" at bounding box center [523, 202] width 43 height 13
type input "0"
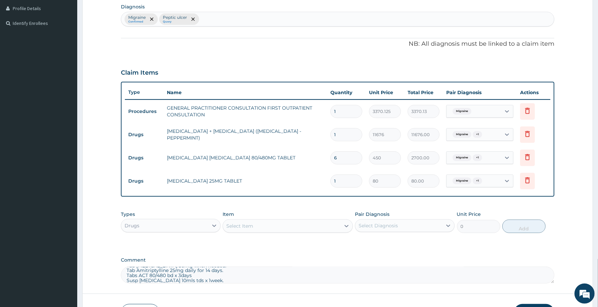
type input "14"
type input "1120.00"
type input "14"
drag, startPoint x: 207, startPoint y: 279, endPoint x: 126, endPoint y: 276, distance: 81.0
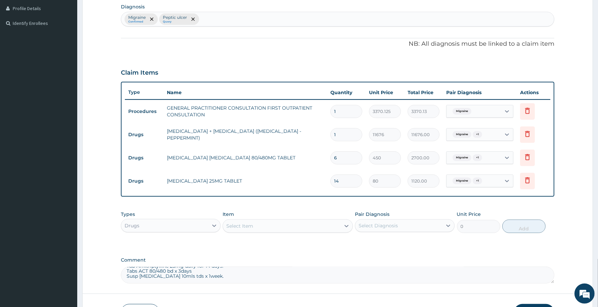
click at [126, 272] on textarea "Tab Sumatriptan 50mg when needed. Tab Amitriptylline 25mg daily for 14 days. Ta…" at bounding box center [338, 274] width 434 height 17
drag, startPoint x: 195, startPoint y: 270, endPoint x: 130, endPoint y: 273, distance: 65.6
click at [130, 272] on textarea "Tab Sumatriptan 50mg when needed. Tab Amitriptylline 25mg daily for 14 days. Ta…" at bounding box center [338, 274] width 434 height 17
type textarea "T"
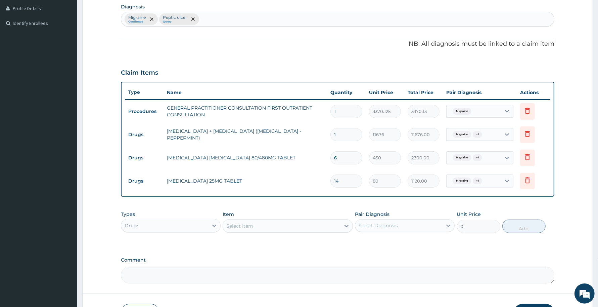
click at [250, 220] on div "Select Item" at bounding box center [281, 225] width 117 height 11
type input "suma"
type input "1020"
click at [390, 224] on div "Select Diagnosis" at bounding box center [378, 225] width 39 height 7
click at [382, 239] on label "Migraine" at bounding box center [376, 241] width 21 height 7
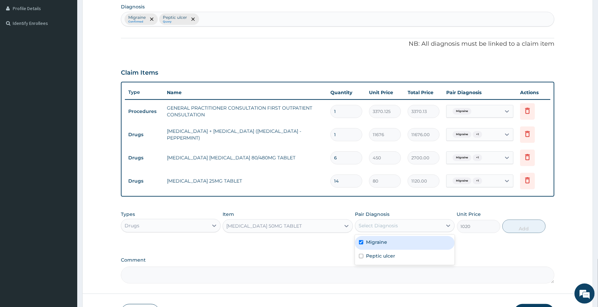
checkbox input "true"
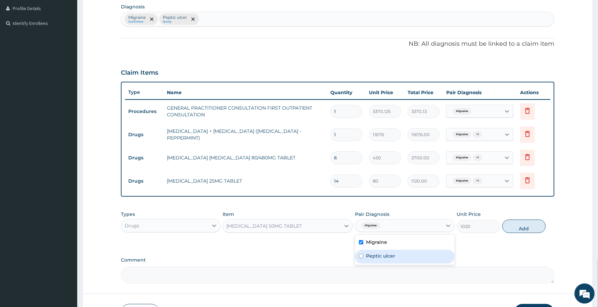
click at [374, 255] on label "Peptic ulcer" at bounding box center [380, 255] width 29 height 7
checkbox input "true"
click at [526, 227] on button "Add" at bounding box center [523, 225] width 43 height 13
type input "0"
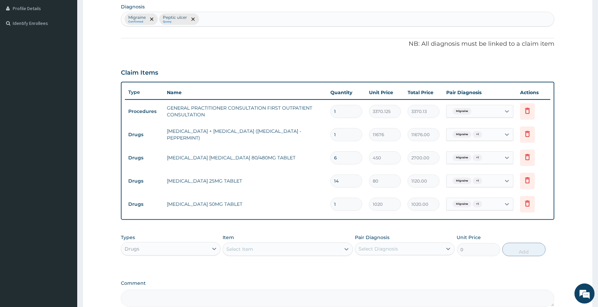
type input "0.00"
type input "5"
type input "5100.00"
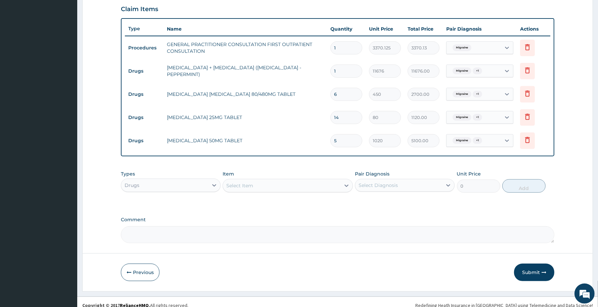
scroll to position [238, 0]
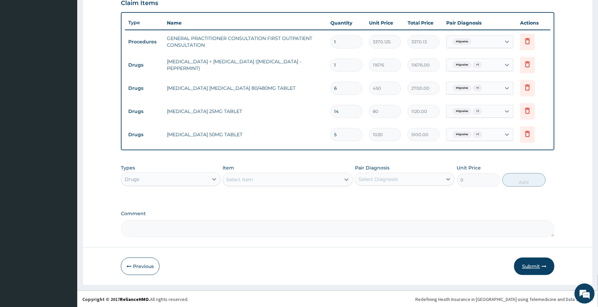
type input "5"
click at [531, 266] on button "Submit" at bounding box center [534, 265] width 40 height 17
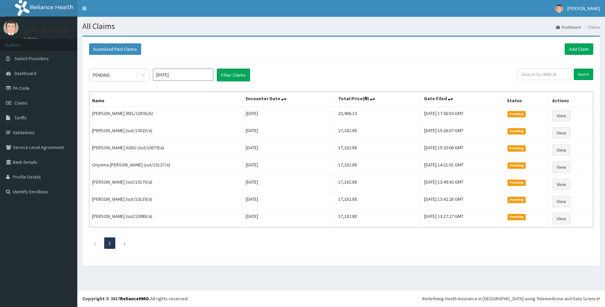
scroll to position [0, 0]
drag, startPoint x: 93, startPoint y: 117, endPoint x: 125, endPoint y: 113, distance: 32.1
click at [125, 113] on td "[PERSON_NAME] (REL/10592/A)" at bounding box center [165, 115] width 153 height 17
copy td "[PERSON_NAME]"
click at [145, 74] on icon at bounding box center [143, 75] width 7 height 7
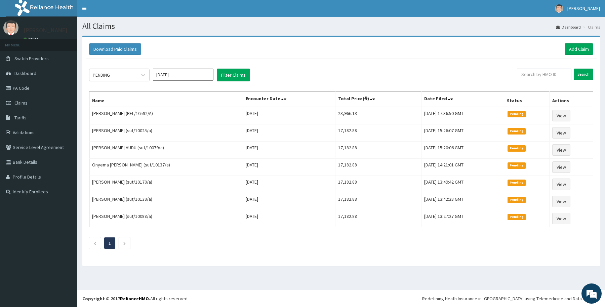
click div "Approved"
click at [243, 76] on button "Filter Claims" at bounding box center [233, 75] width 33 height 13
click at [577, 47] on link "Add Claim" at bounding box center [578, 48] width 29 height 11
click at [141, 74] on icon at bounding box center [143, 75] width 7 height 7
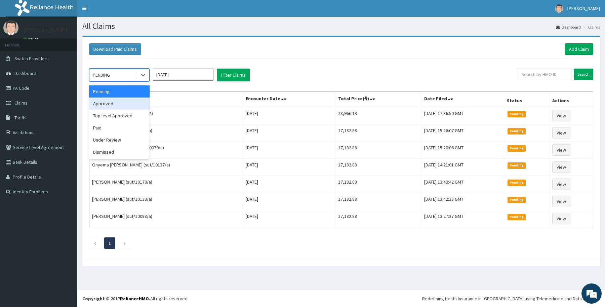
click at [111, 107] on div "Approved" at bounding box center [119, 103] width 60 height 12
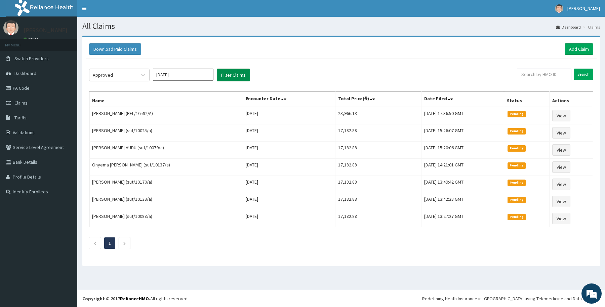
click at [223, 73] on button "Filter Claims" at bounding box center [233, 75] width 33 height 13
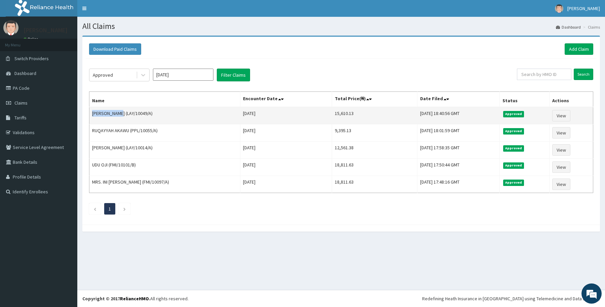
drag, startPoint x: 91, startPoint y: 113, endPoint x: 116, endPoint y: 114, distance: 24.9
click at [116, 114] on td "[PERSON_NAME] (LAY/10049/A)" at bounding box center [164, 115] width 151 height 17
copy td "Wonje Dolly"
